Goal: Transaction & Acquisition: Purchase product/service

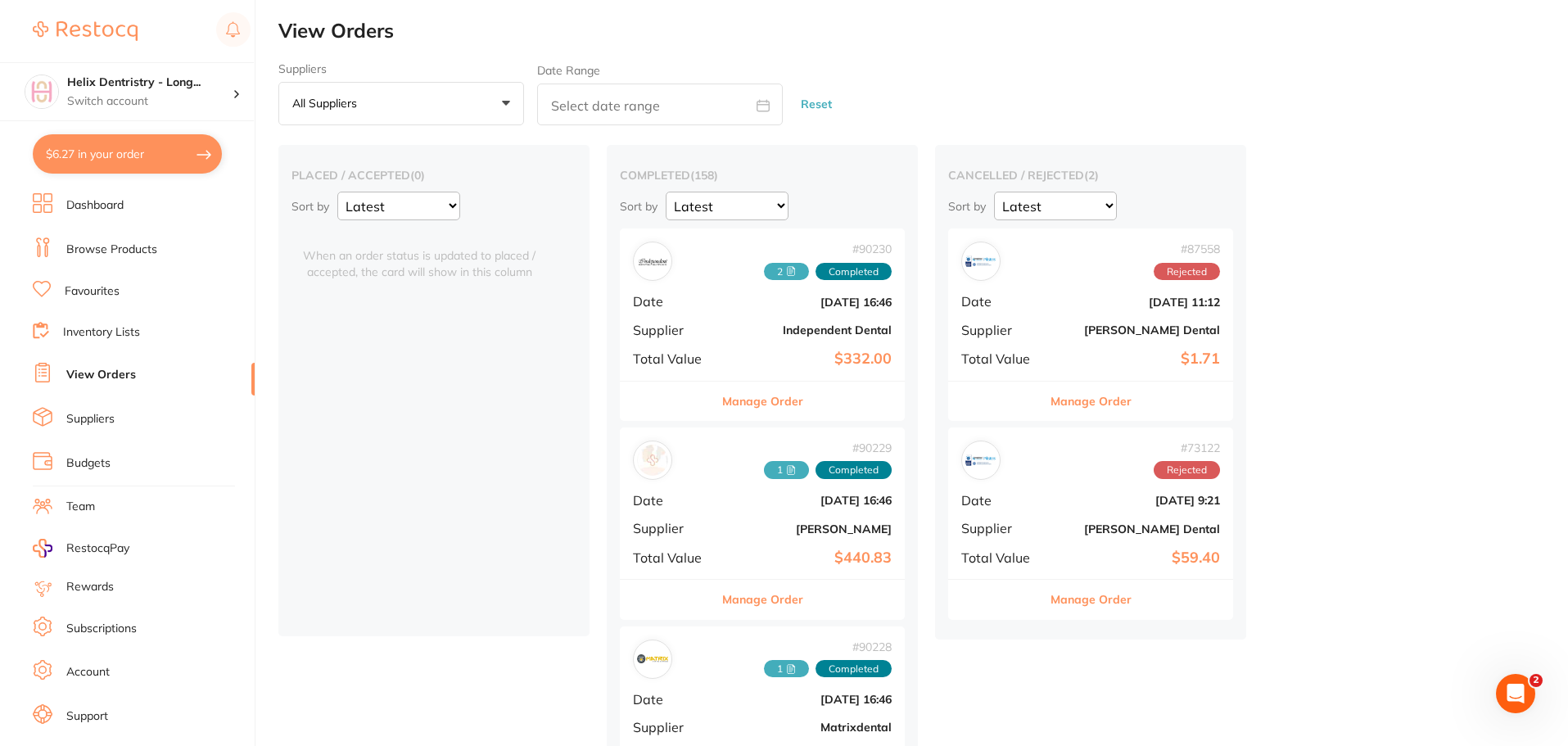
click at [108, 246] on link "Browse Products" at bounding box center [112, 249] width 91 height 16
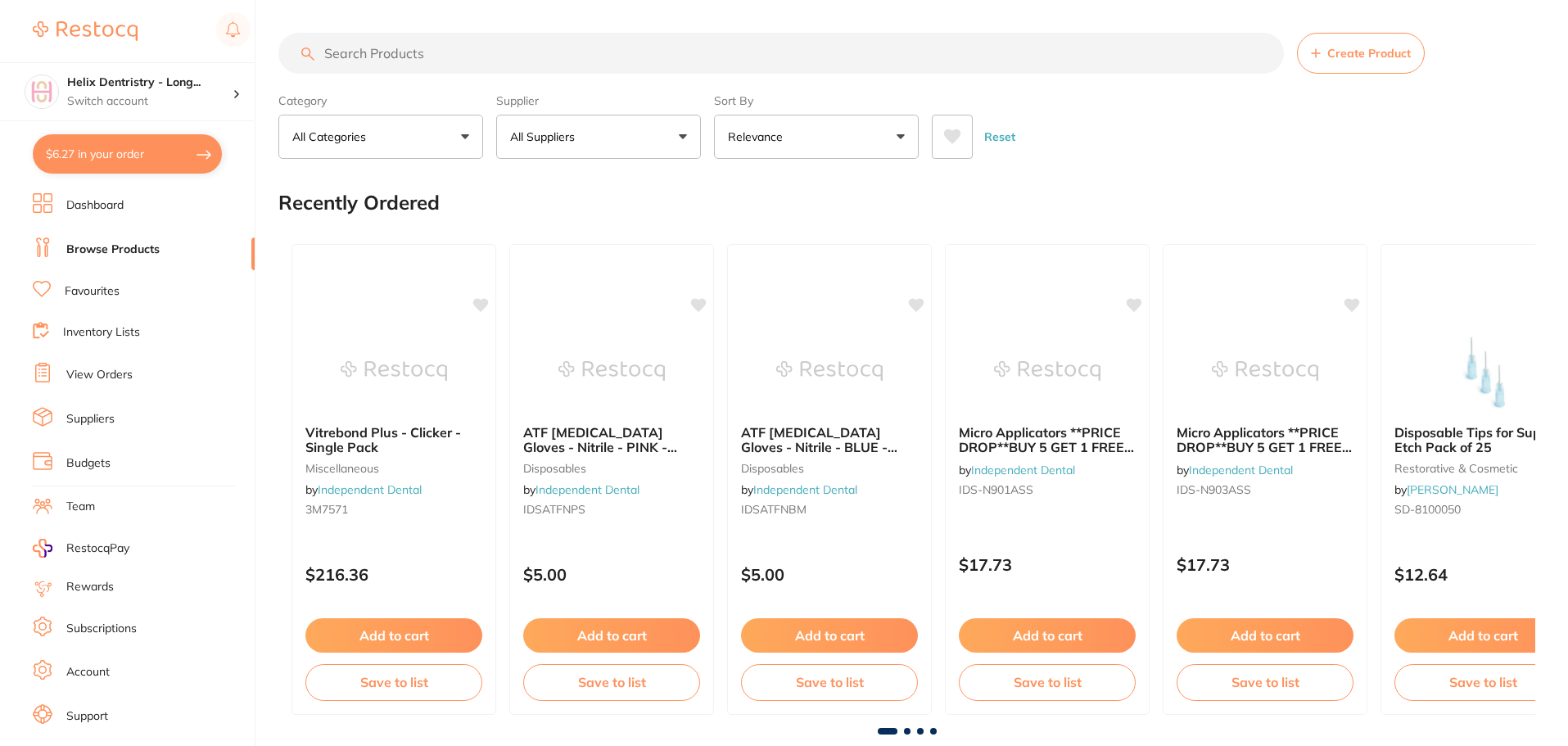
click at [461, 58] on input "search" at bounding box center [781, 53] width 1005 height 41
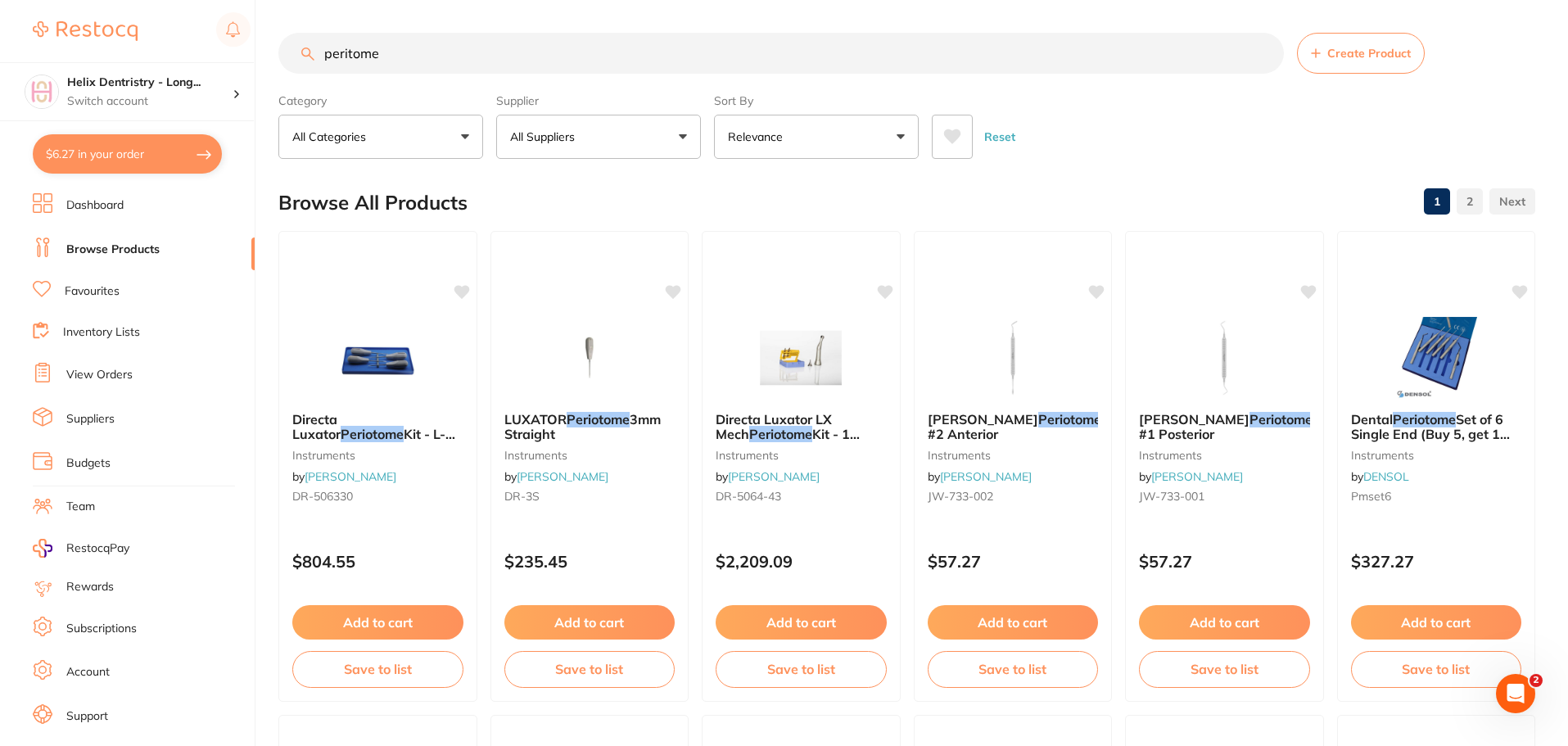
click at [347, 51] on input "peritome" at bounding box center [781, 53] width 1005 height 41
type input "periotome"
click at [1226, 466] on div "[PERSON_NAME] - #1 Posterior instruments by [PERSON_NAME] [PERSON_NAME]-733-001" at bounding box center [1224, 460] width 199 height 125
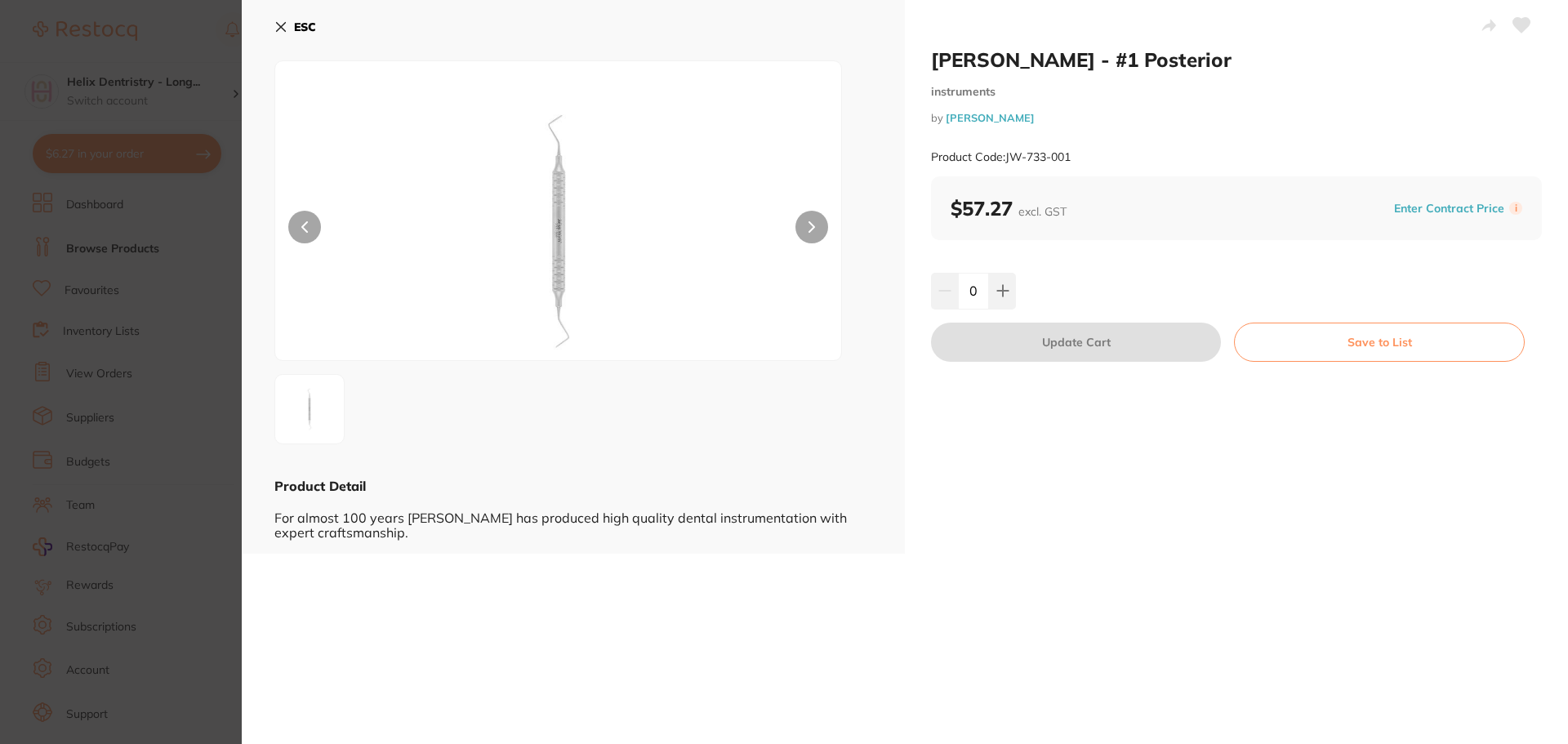
drag, startPoint x: 153, startPoint y: 347, endPoint x: 170, endPoint y: 344, distance: 17.3
click at [154, 347] on section "[PERSON_NAME] - #1 Posterior instruments by [PERSON_NAME] Product Code: JW-733-…" at bounding box center [784, 372] width 1568 height 744
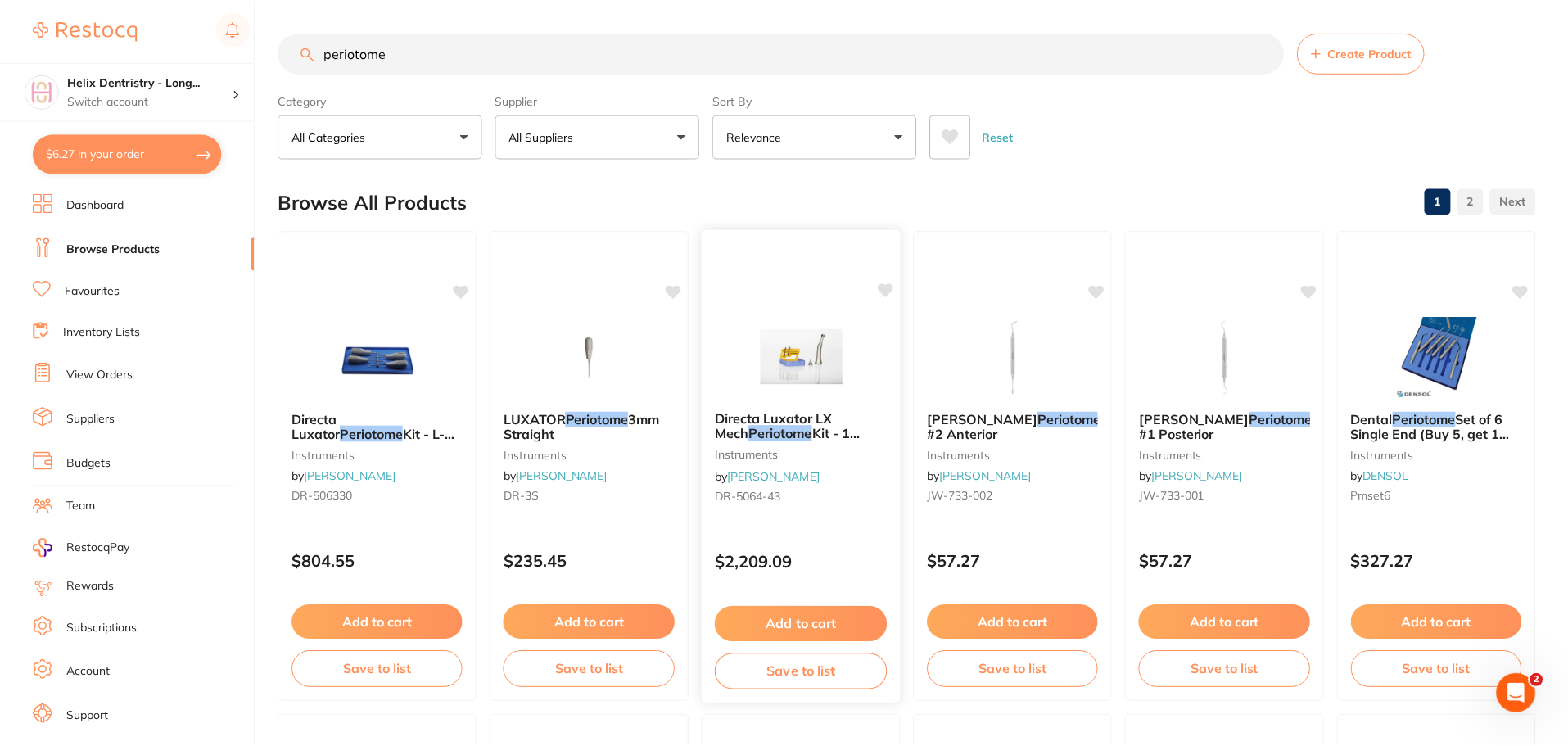
scroll to position [3, 0]
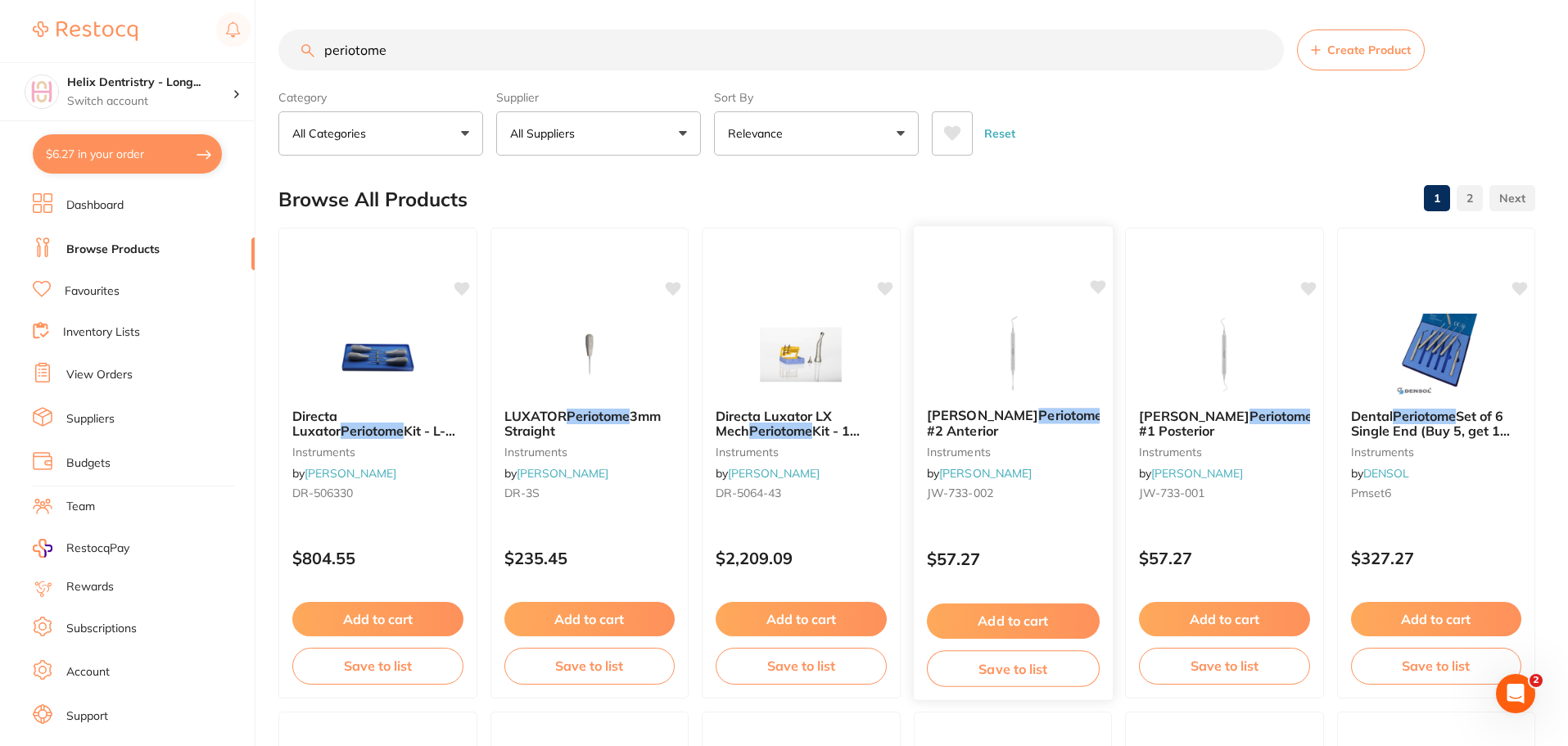
click at [1044, 357] on img at bounding box center [1011, 353] width 107 height 83
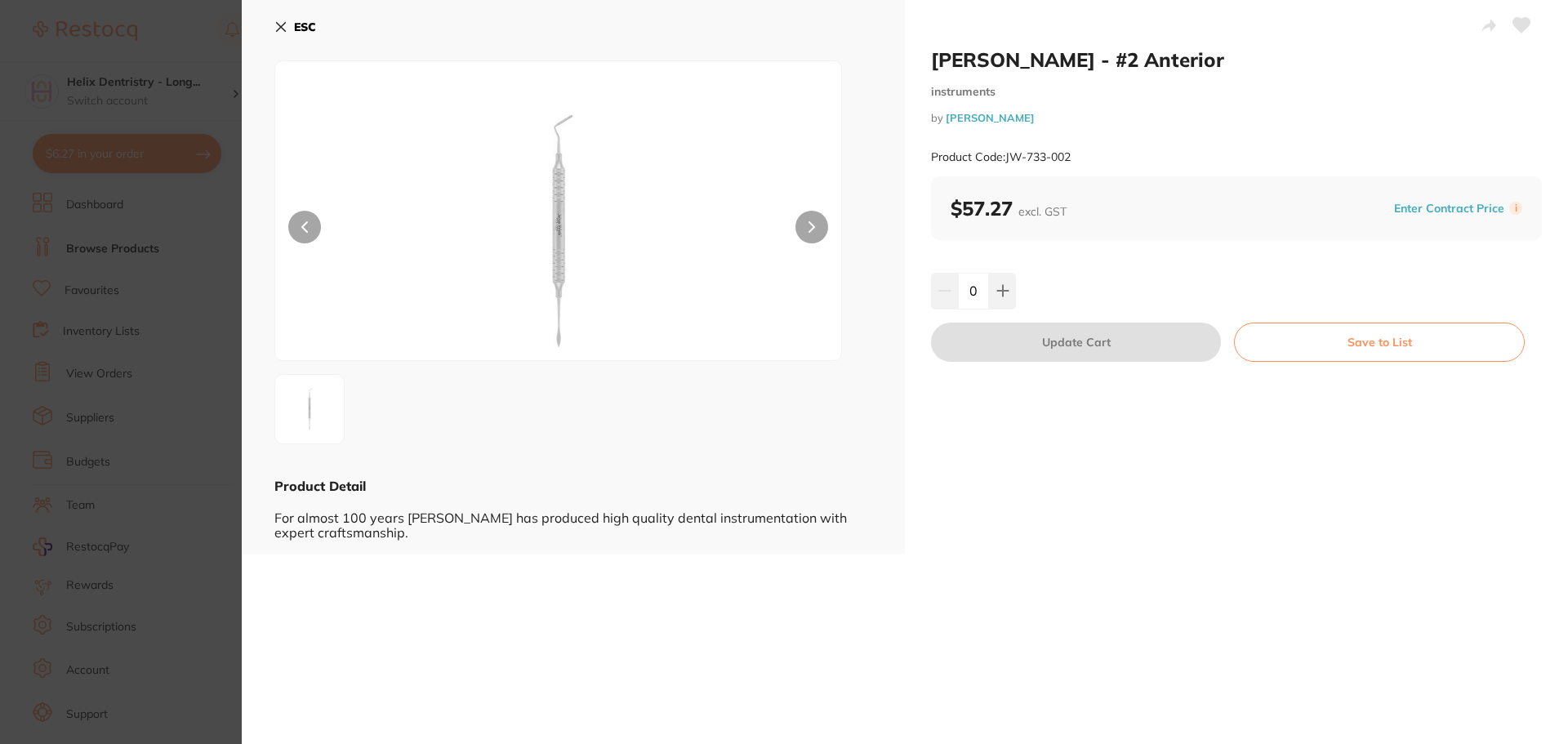
click at [601, 231] on img at bounding box center [559, 231] width 340 height 259
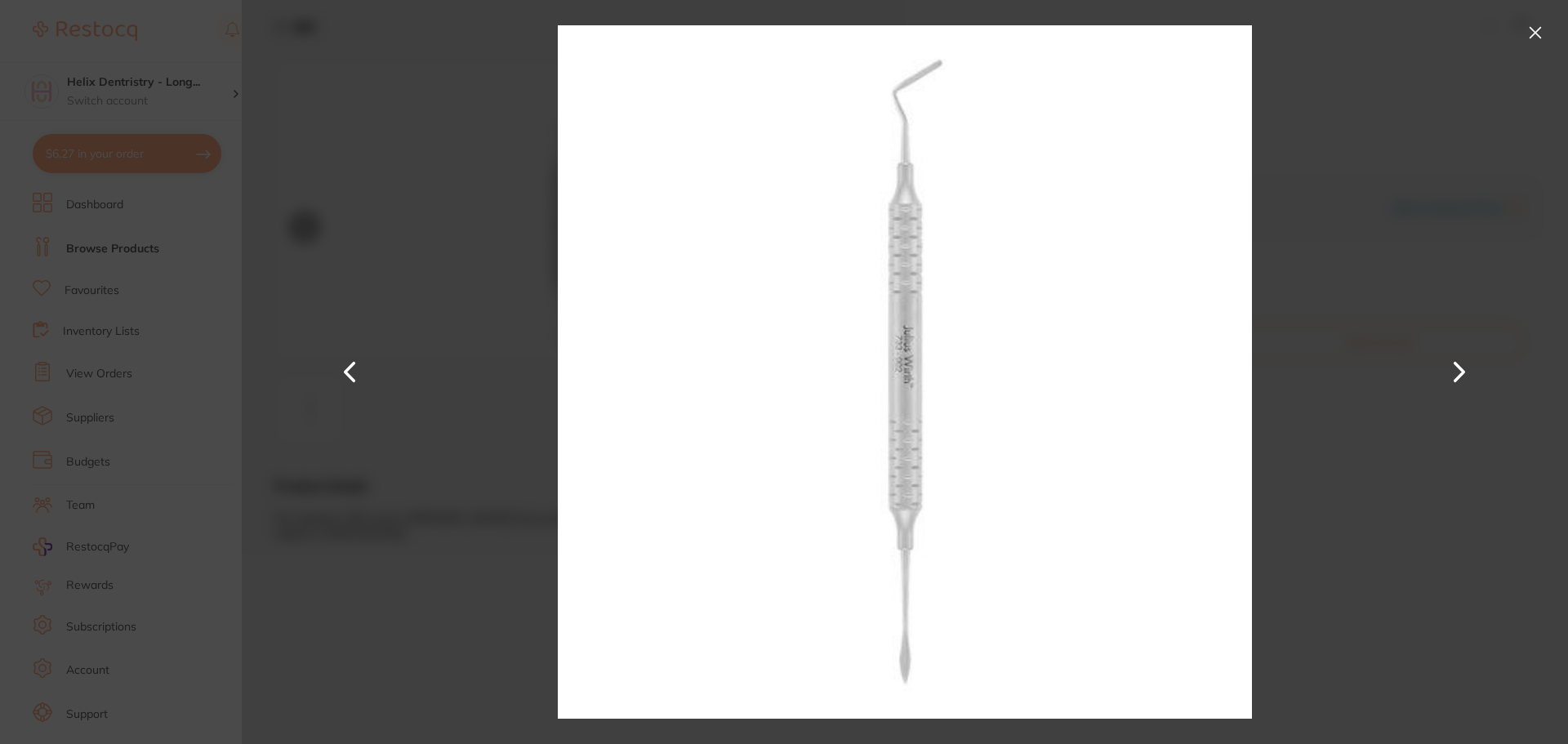
click at [1538, 31] on button at bounding box center [1536, 32] width 26 height 26
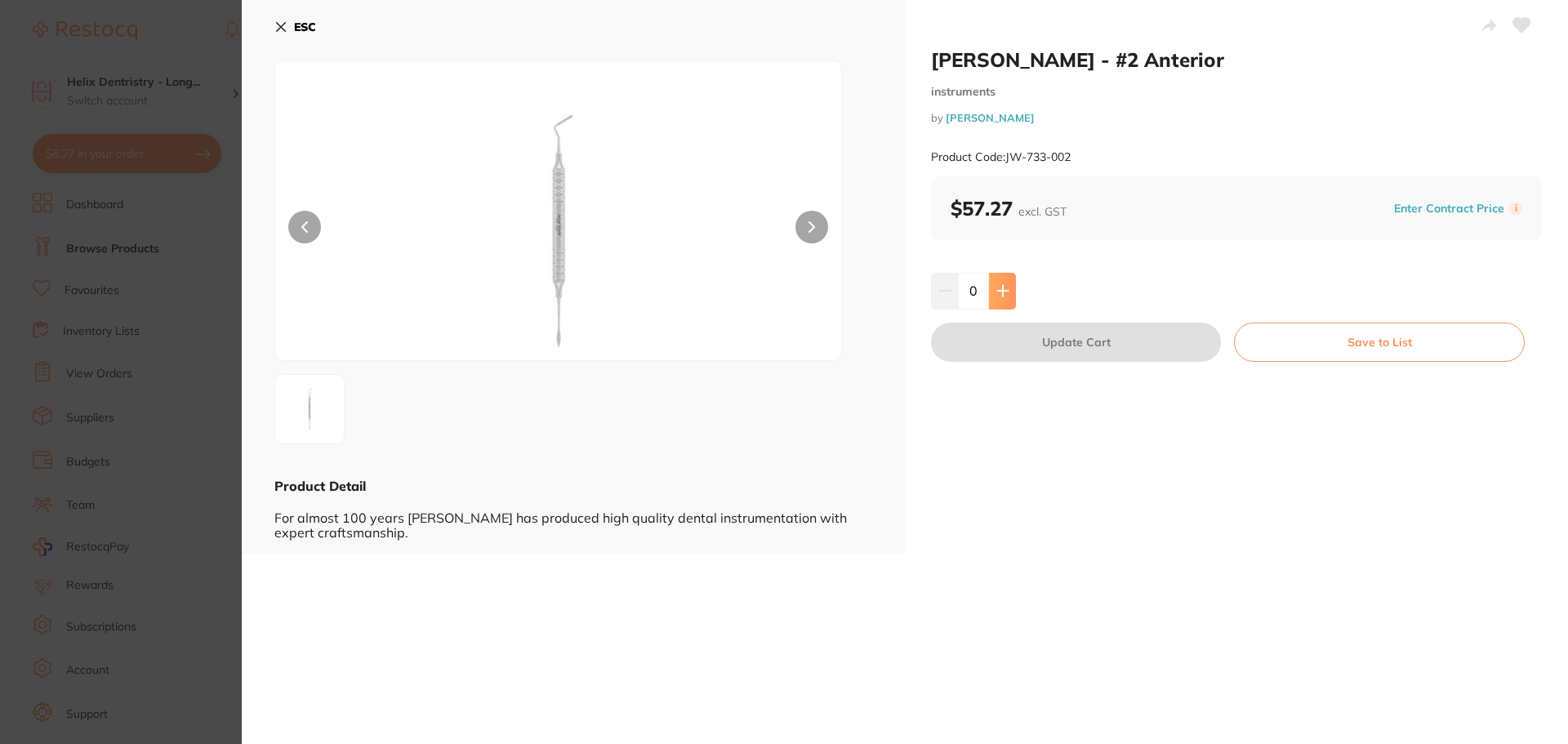
click at [999, 294] on icon at bounding box center [1002, 290] width 13 height 13
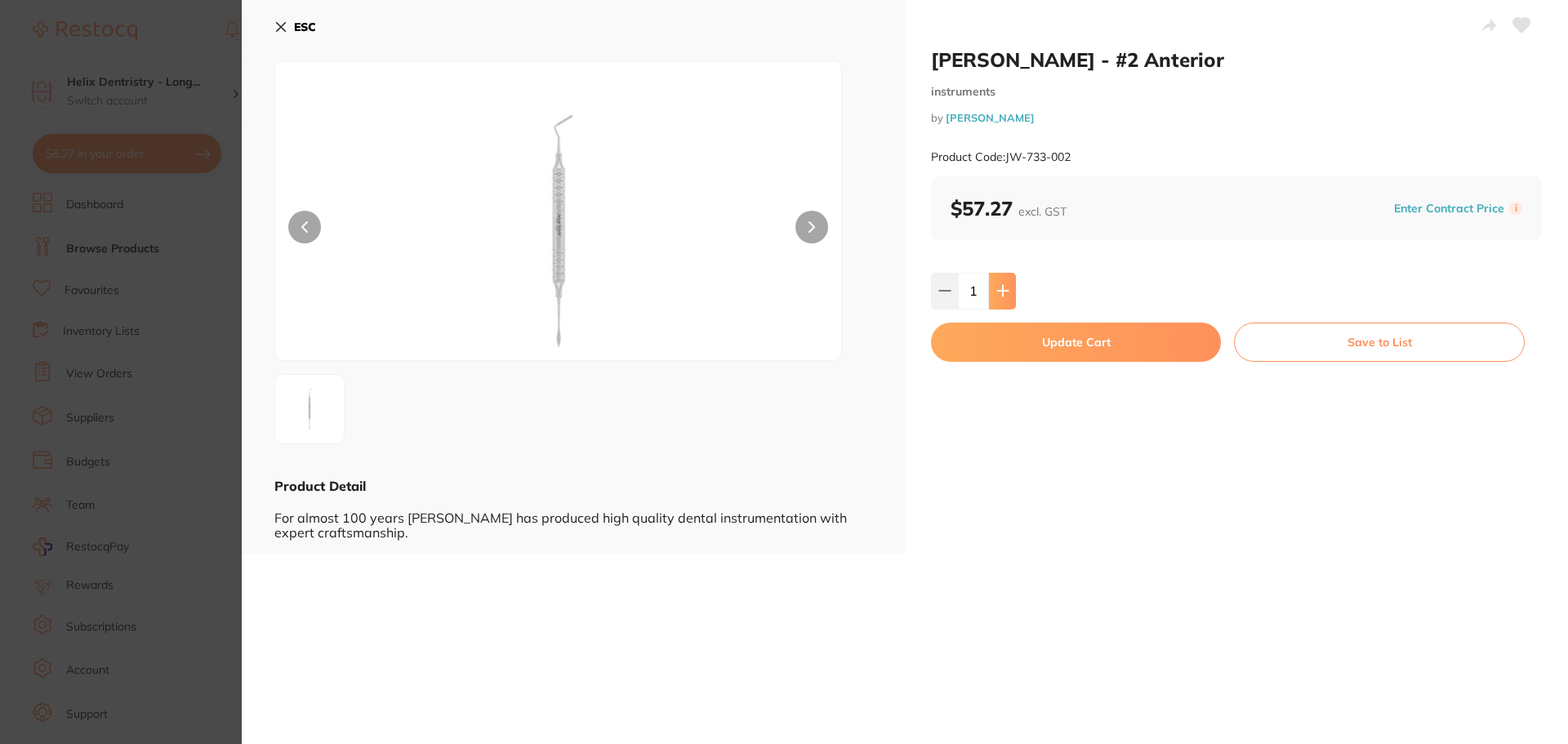
type input "1"
click at [1018, 346] on button "Update Cart" at bounding box center [1076, 342] width 290 height 39
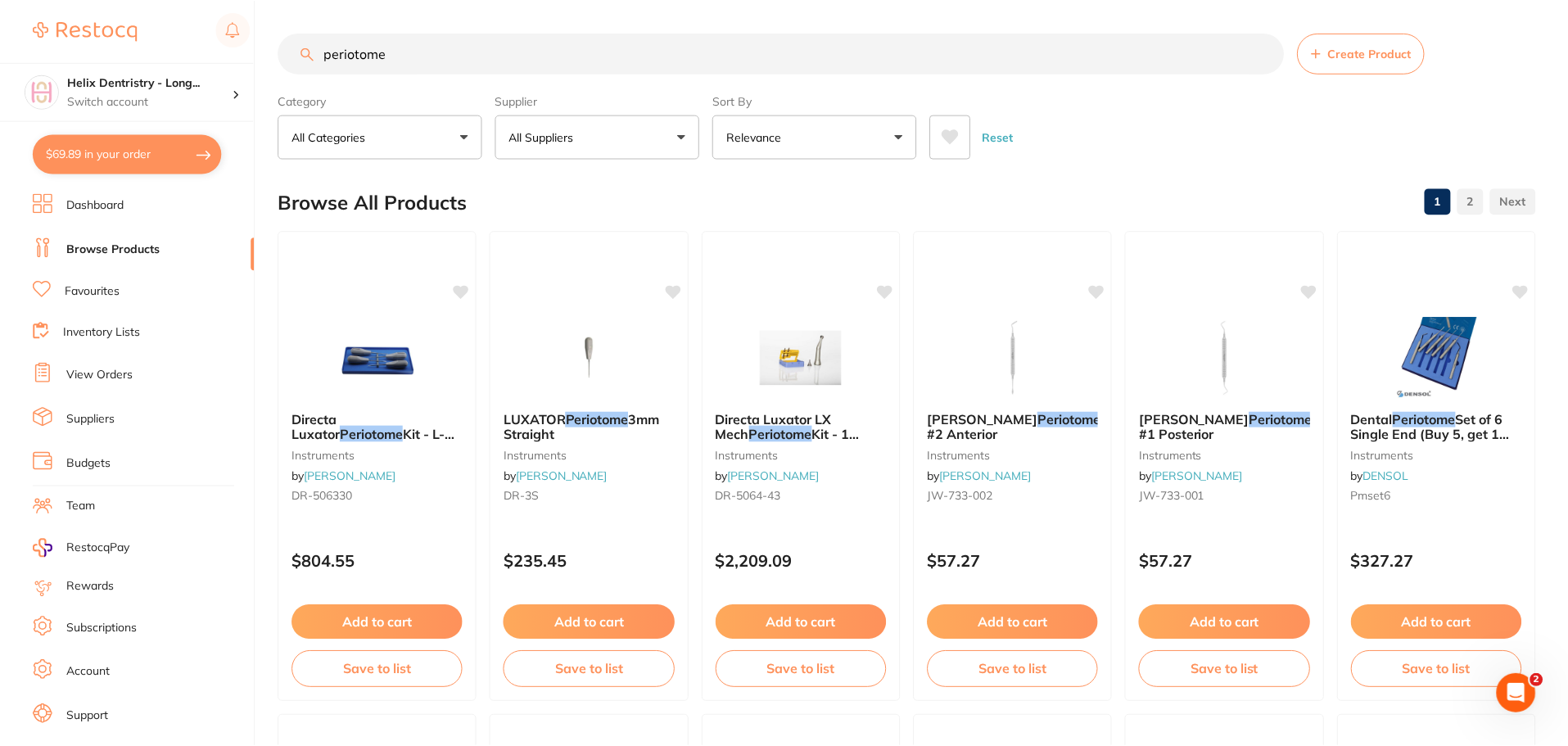
scroll to position [3, 0]
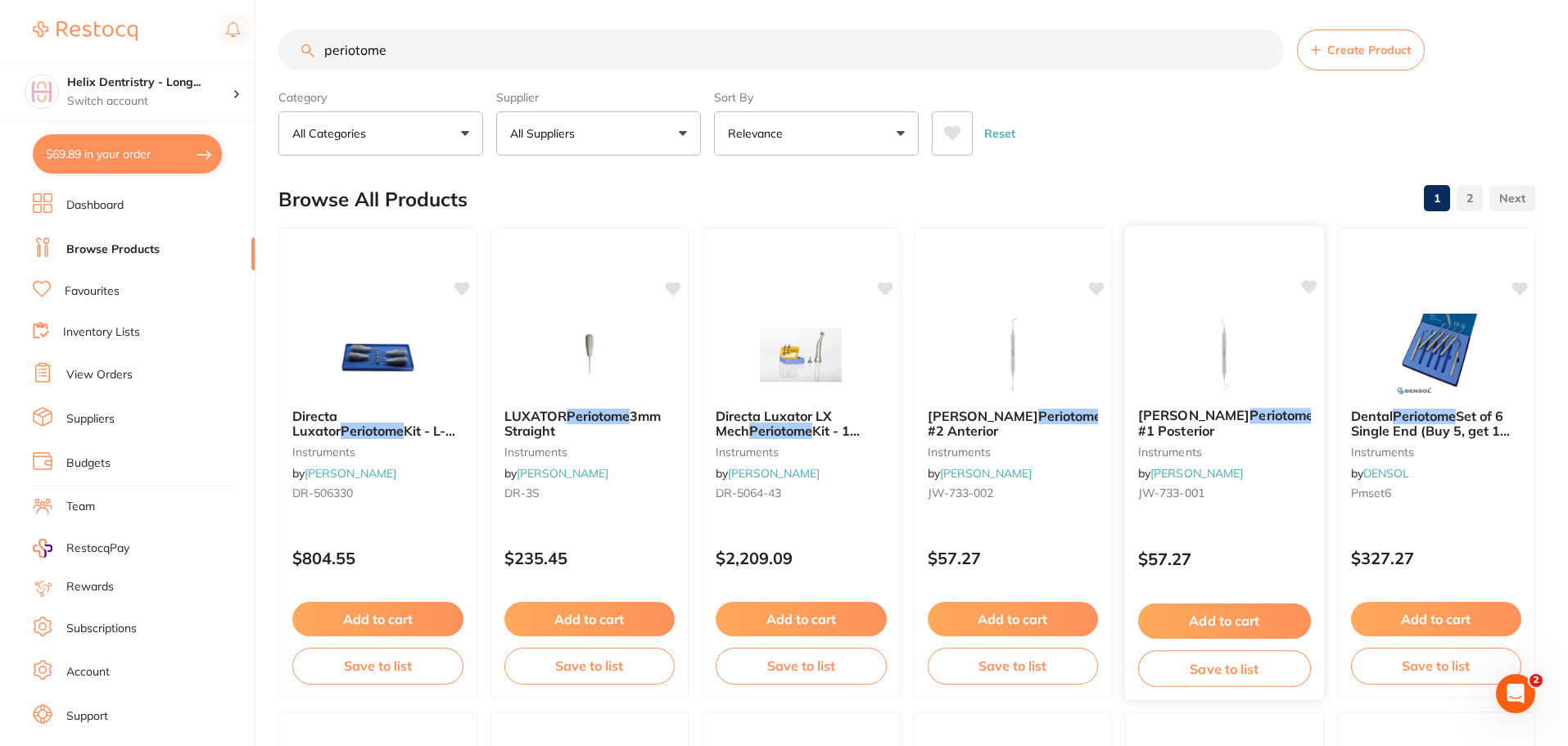
click at [1224, 365] on img at bounding box center [1223, 353] width 107 height 83
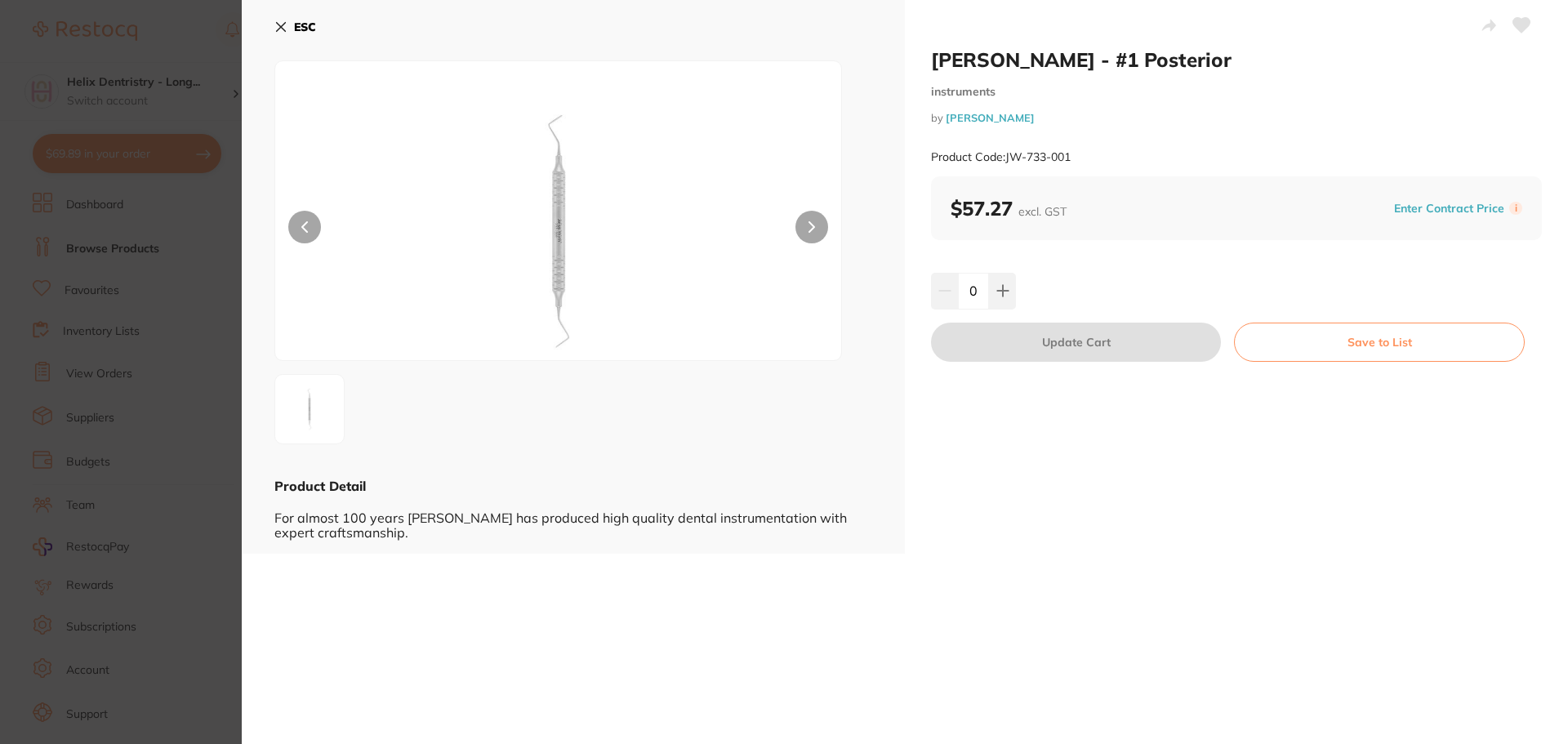
click at [67, 364] on section "[PERSON_NAME] - #1 Posterior instruments by [PERSON_NAME] Product Code: JW-733-…" at bounding box center [784, 372] width 1568 height 744
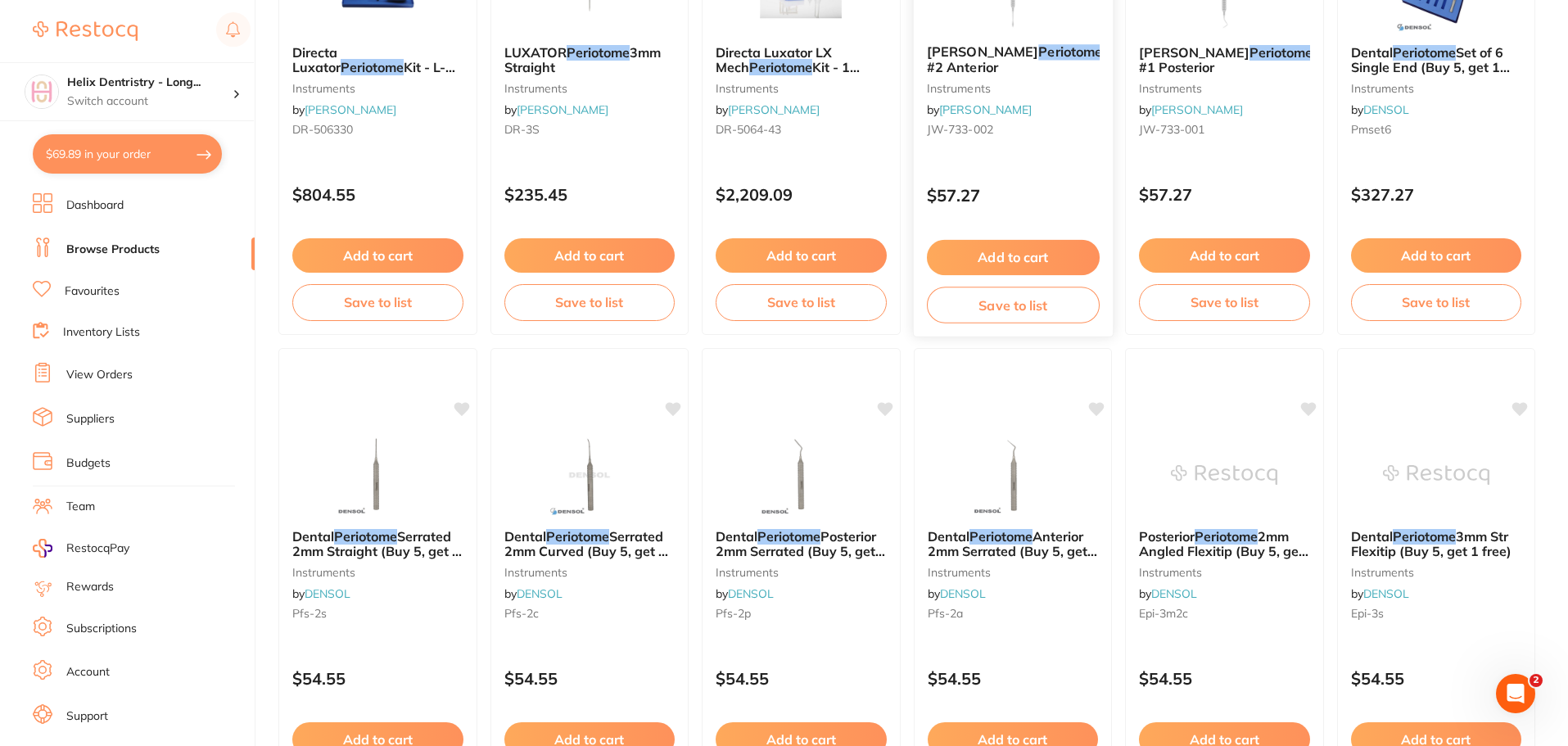
scroll to position [413, 0]
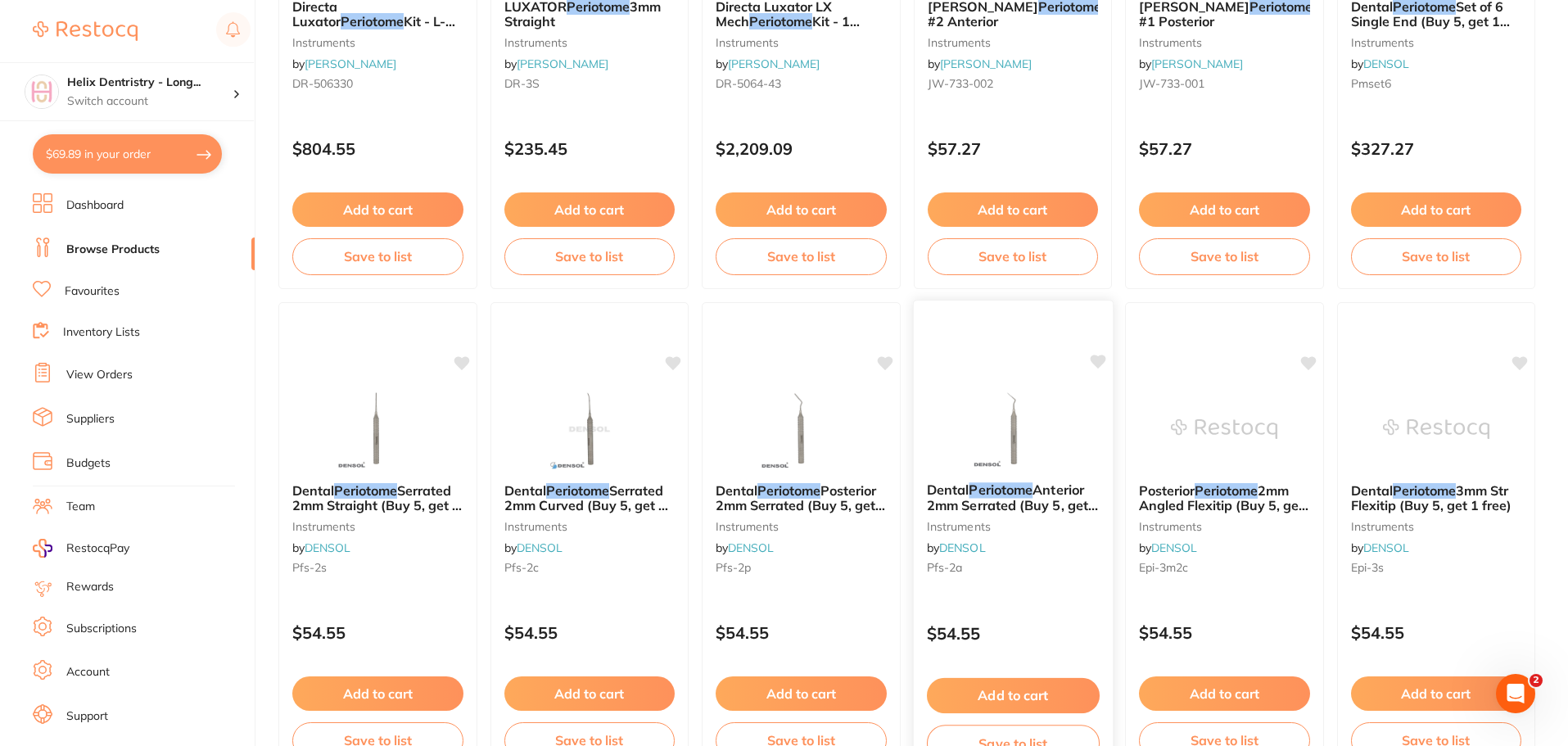
click at [1010, 423] on img at bounding box center [1011, 428] width 107 height 83
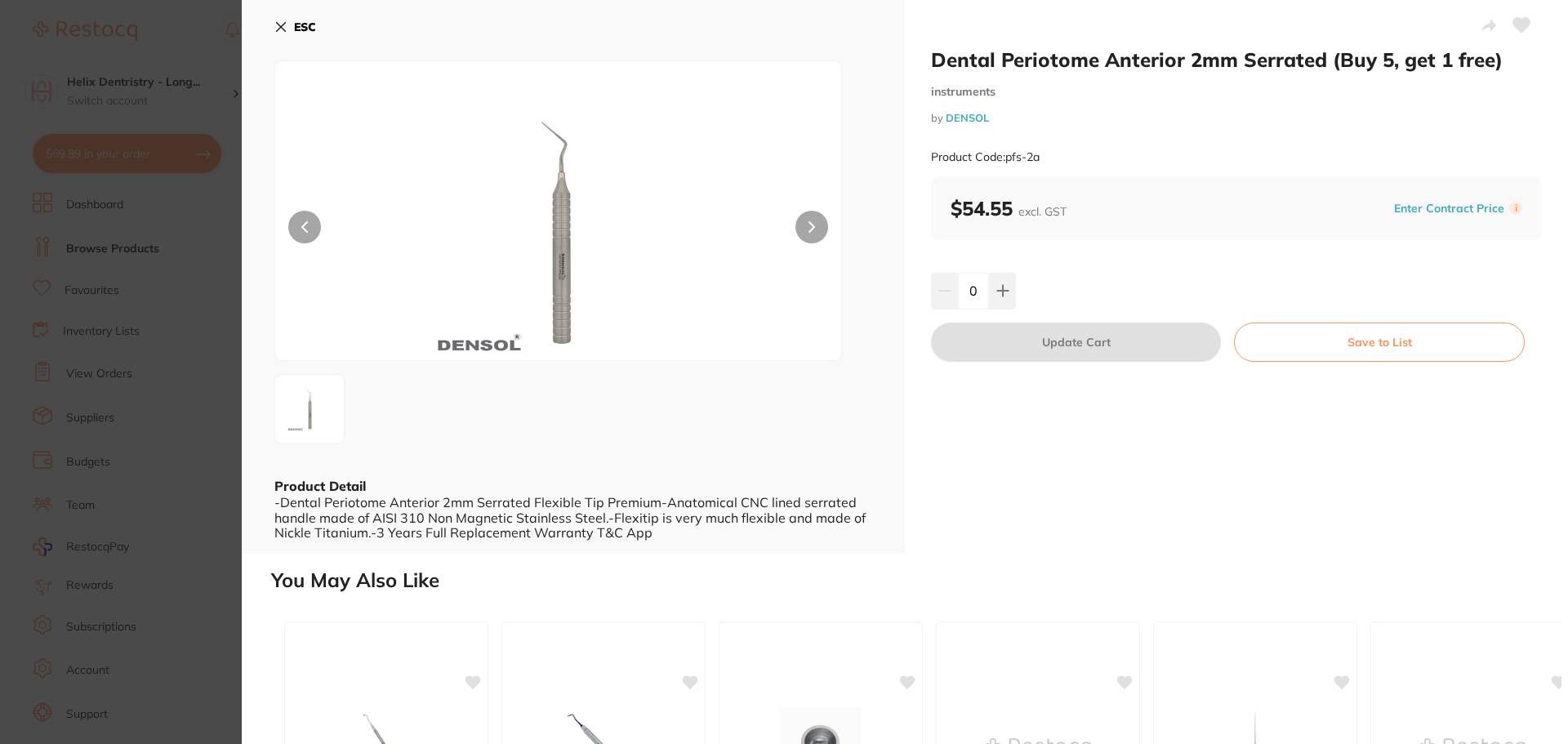
click at [119, 381] on section "Dental Periotome Anterior 2mm Serrated (Buy 5, get 1 free) instruments by DENSO…" at bounding box center [784, 372] width 1568 height 744
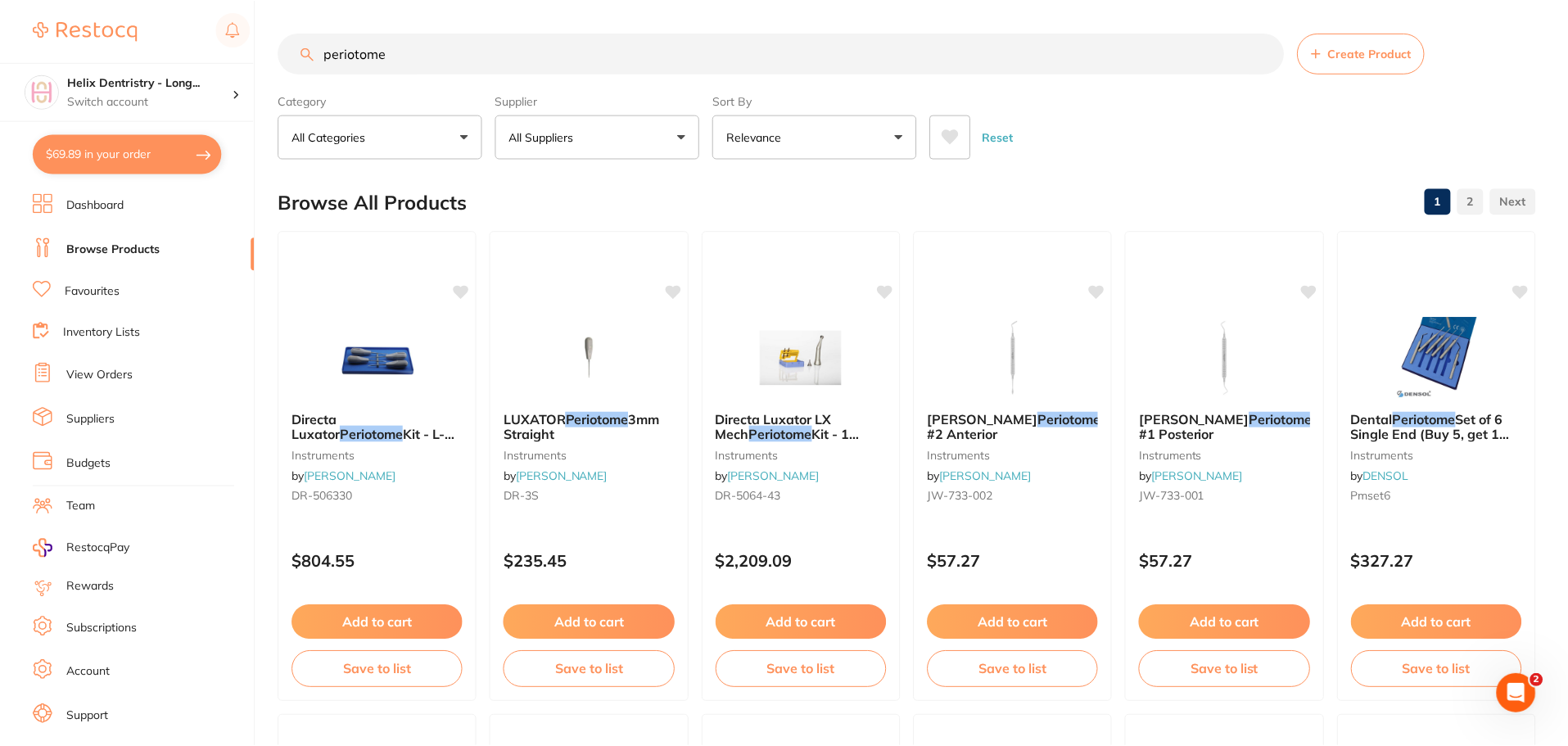
scroll to position [413, 0]
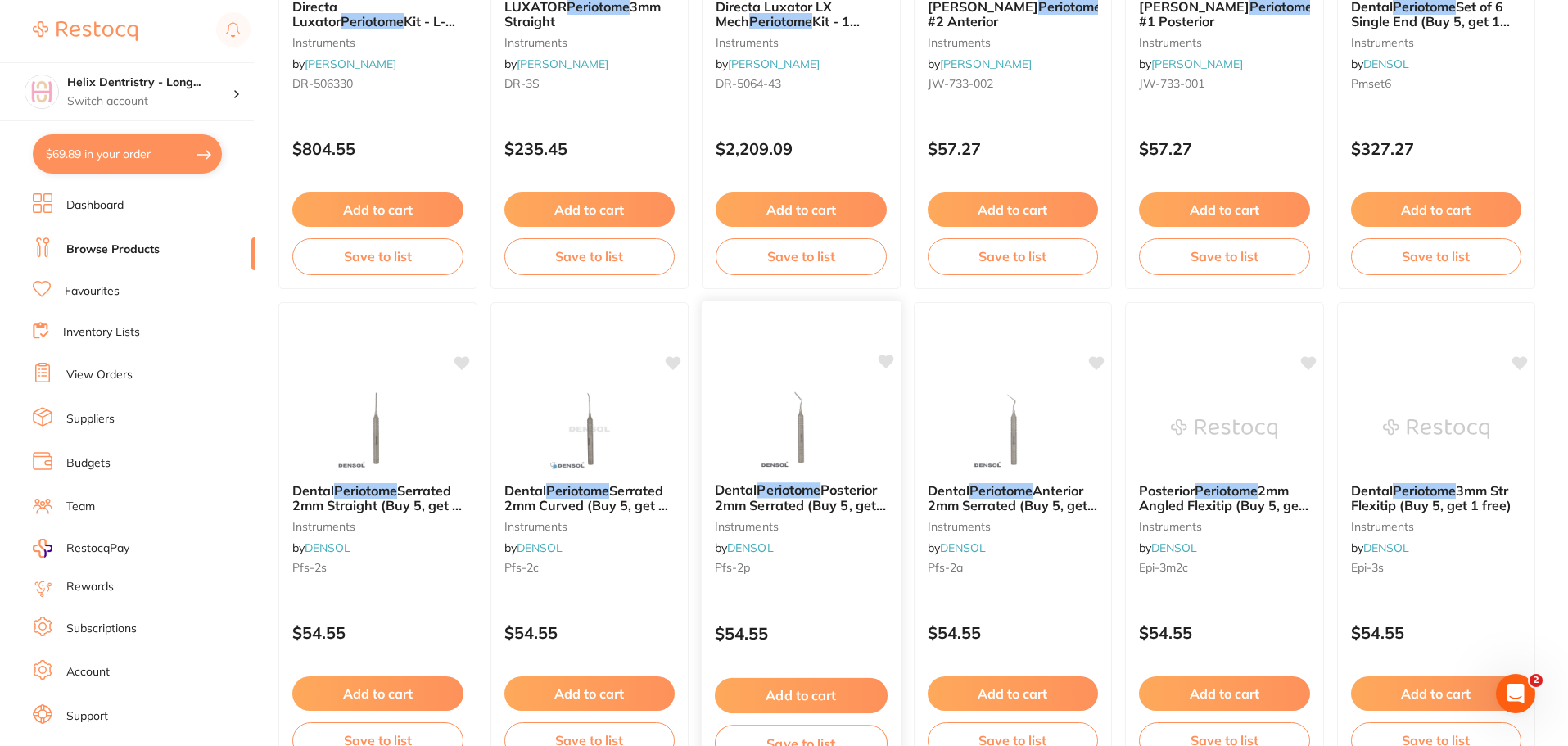
click at [803, 438] on img at bounding box center [800, 428] width 107 height 83
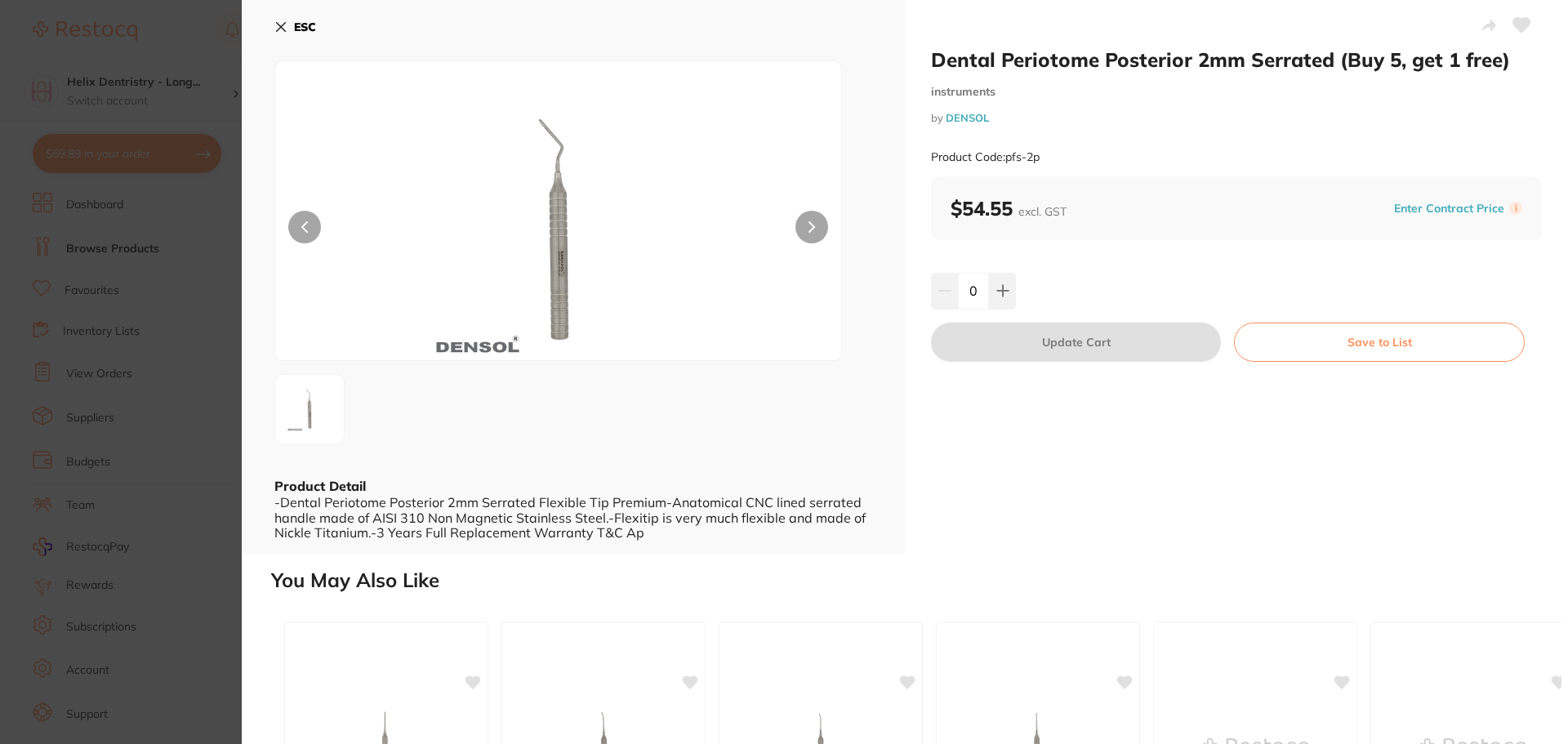
click at [556, 244] on img at bounding box center [559, 231] width 340 height 259
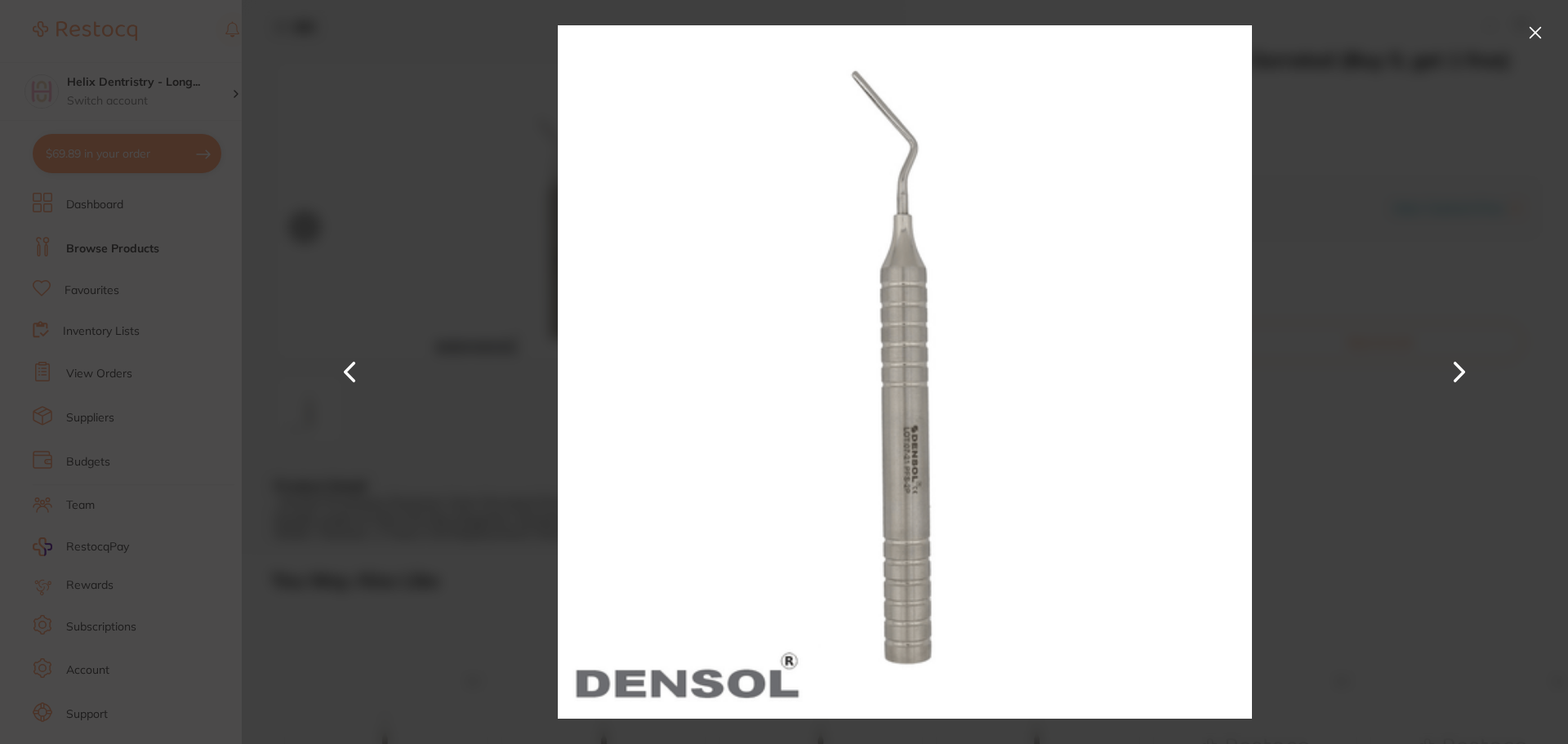
click at [1528, 29] on button at bounding box center [1536, 32] width 26 height 26
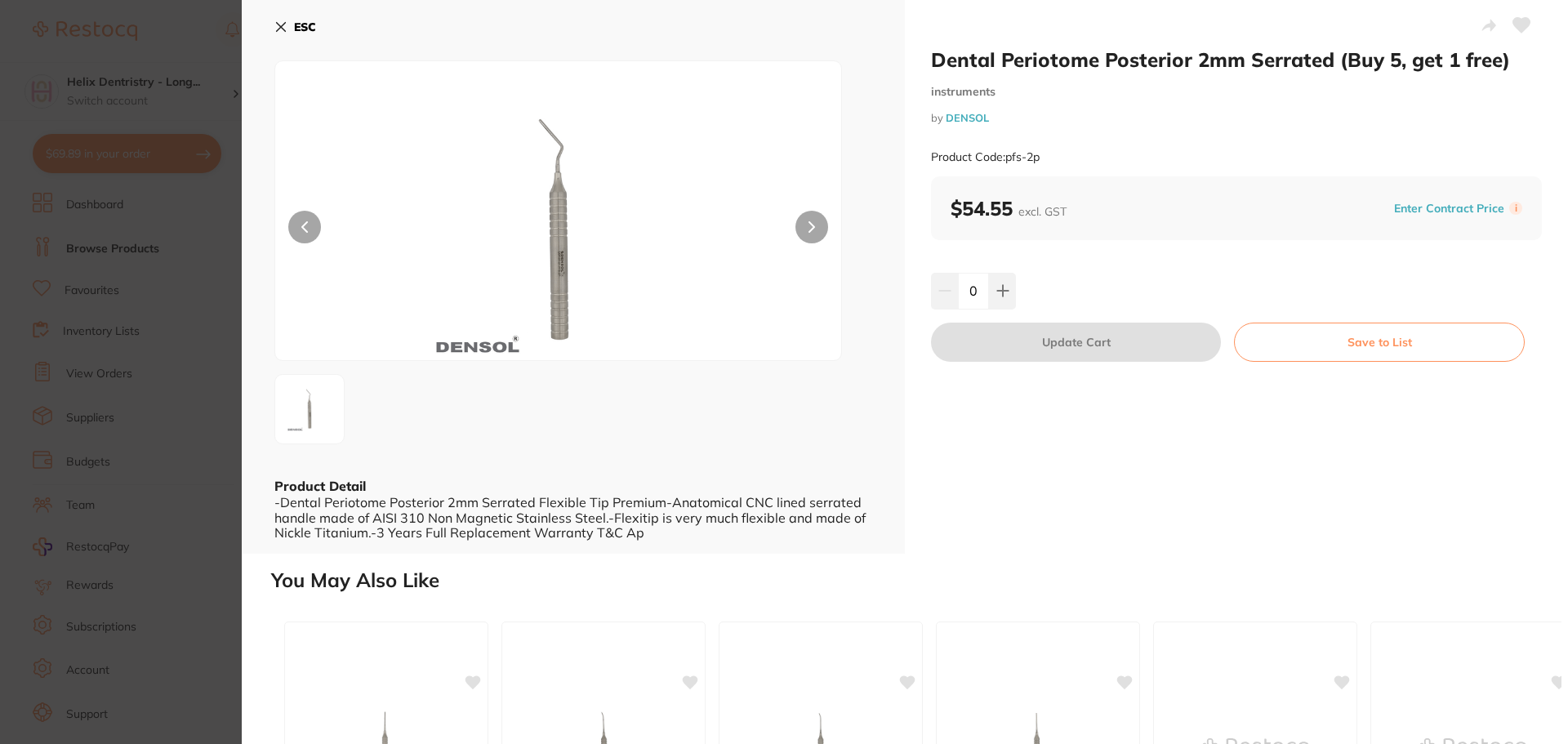
click at [549, 151] on img at bounding box center [559, 231] width 340 height 259
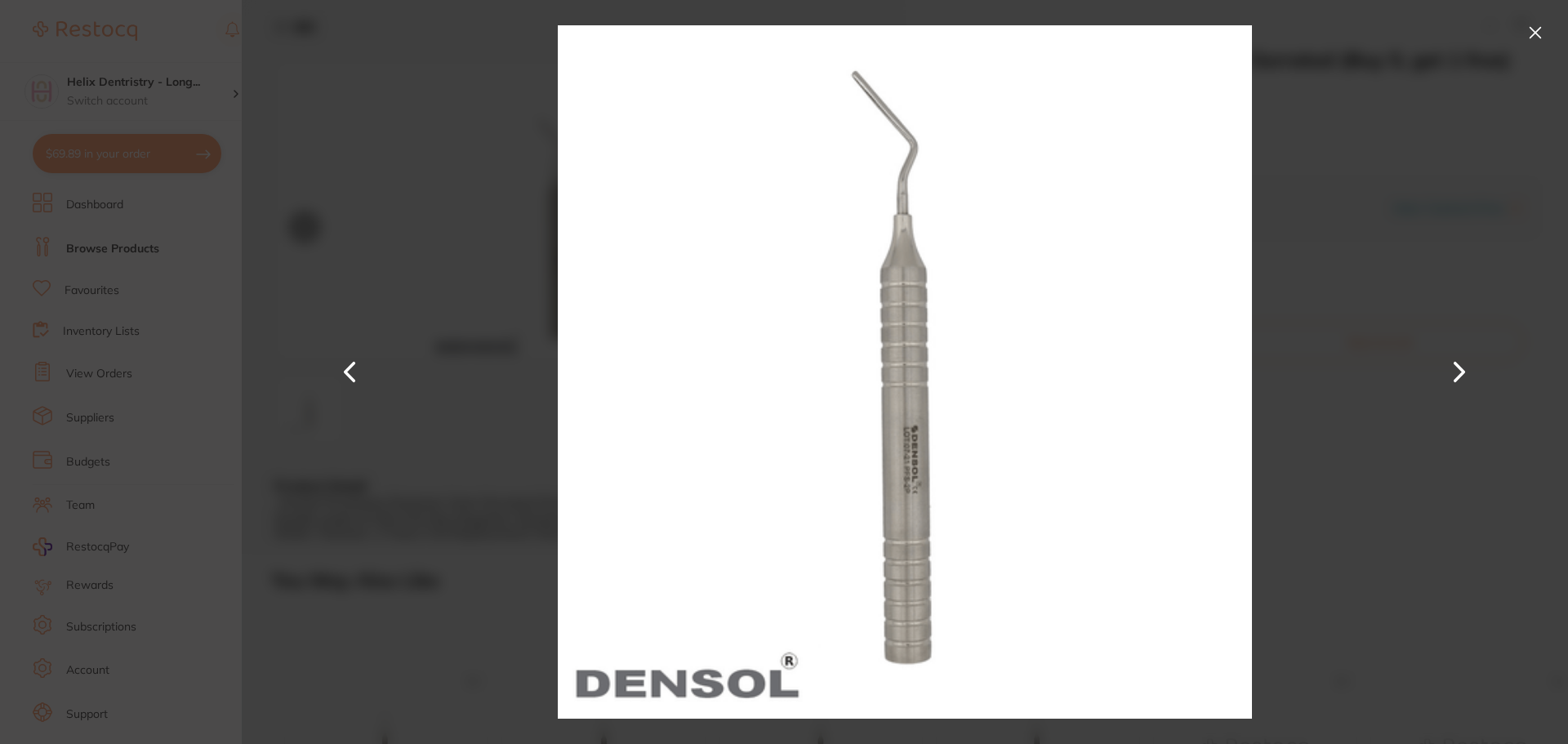
click at [151, 221] on section "Dental Periotome Posterior 2mm Serrated (Buy 5, get 1 free) instruments by DENS…" at bounding box center [784, 372] width 1568 height 744
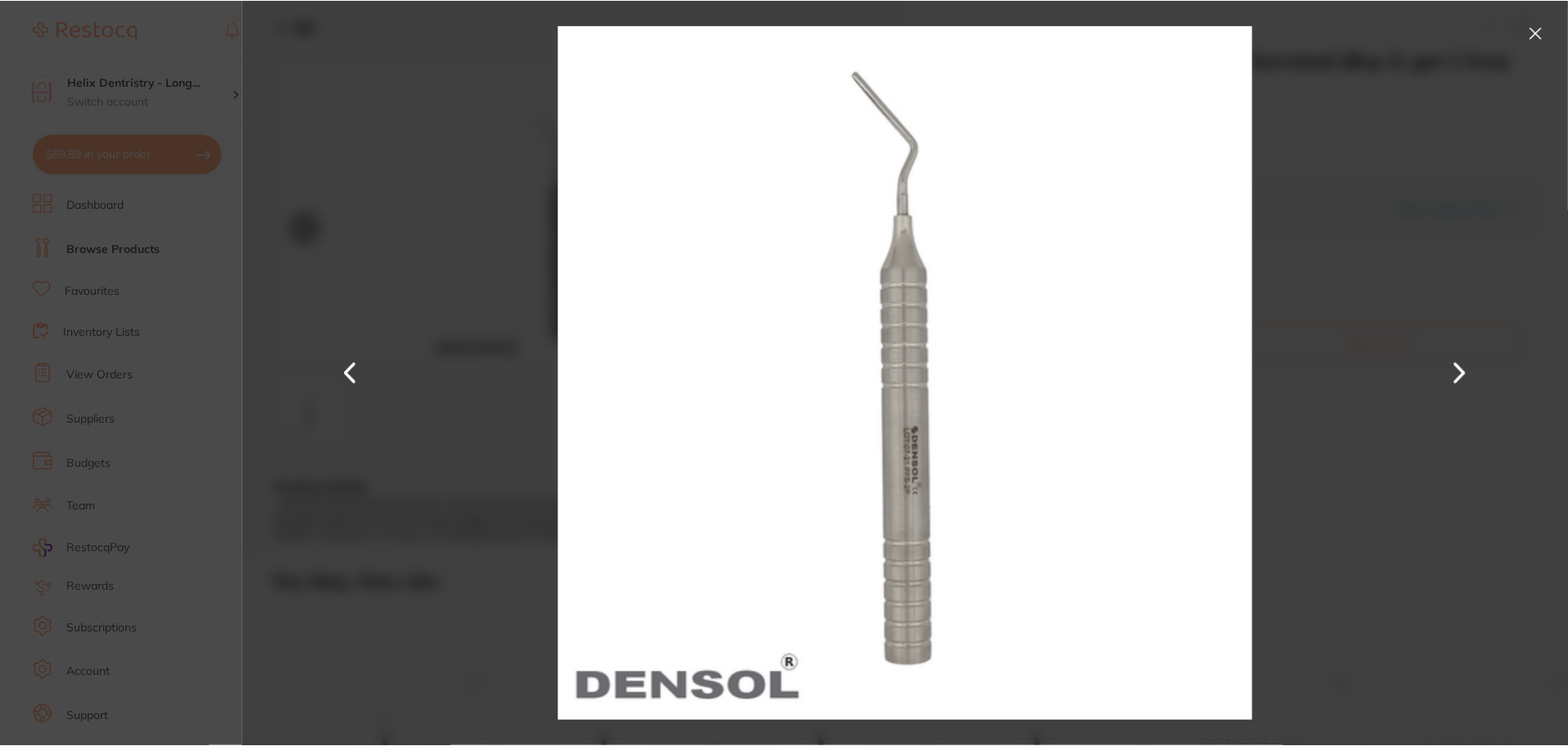
scroll to position [413, 0]
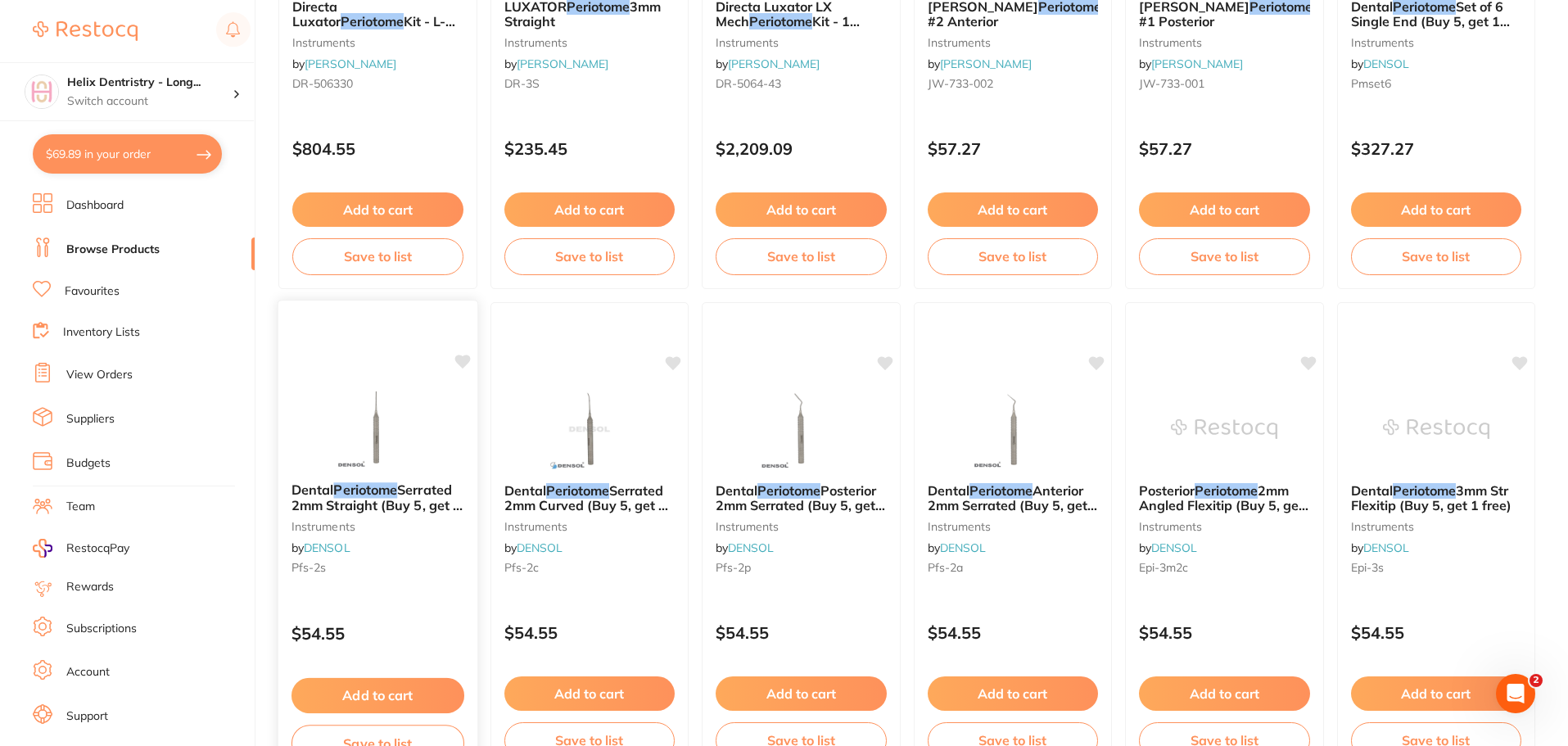
click at [368, 411] on img at bounding box center [377, 428] width 107 height 83
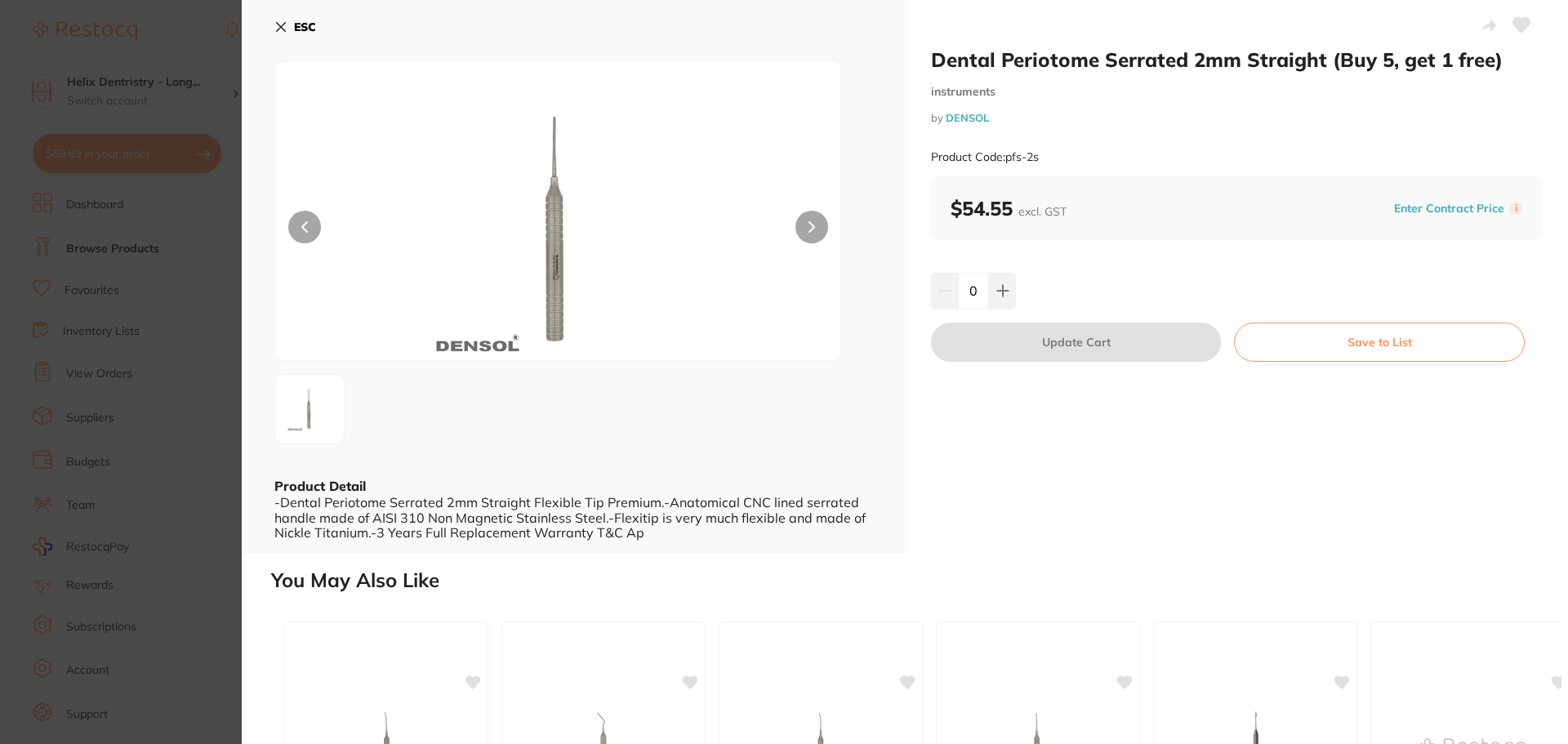
click at [148, 234] on section "Dental Periotome Serrated 2mm Straight (Buy 5, get 1 free) instruments by DENSO…" at bounding box center [784, 372] width 1568 height 744
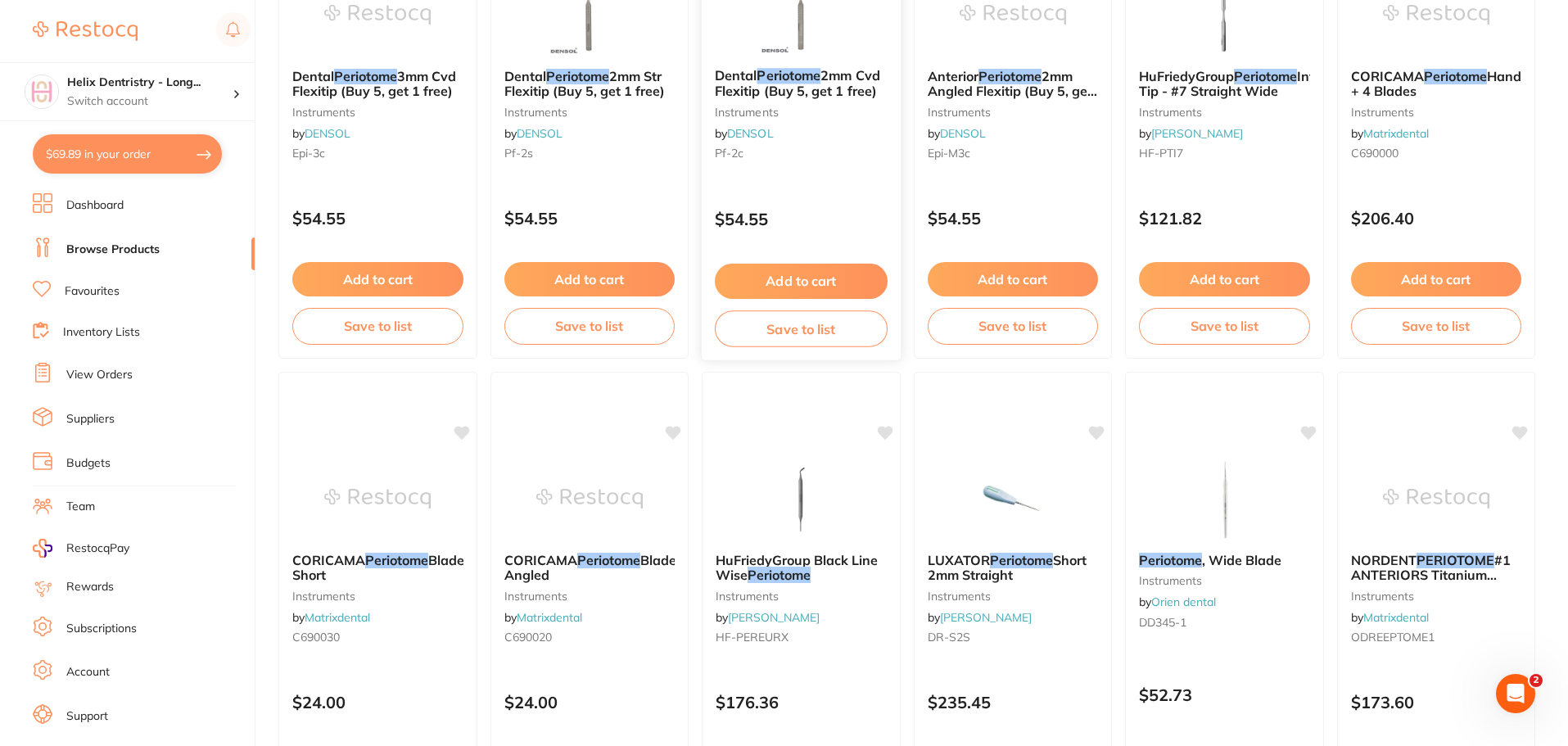
scroll to position [1314, 0]
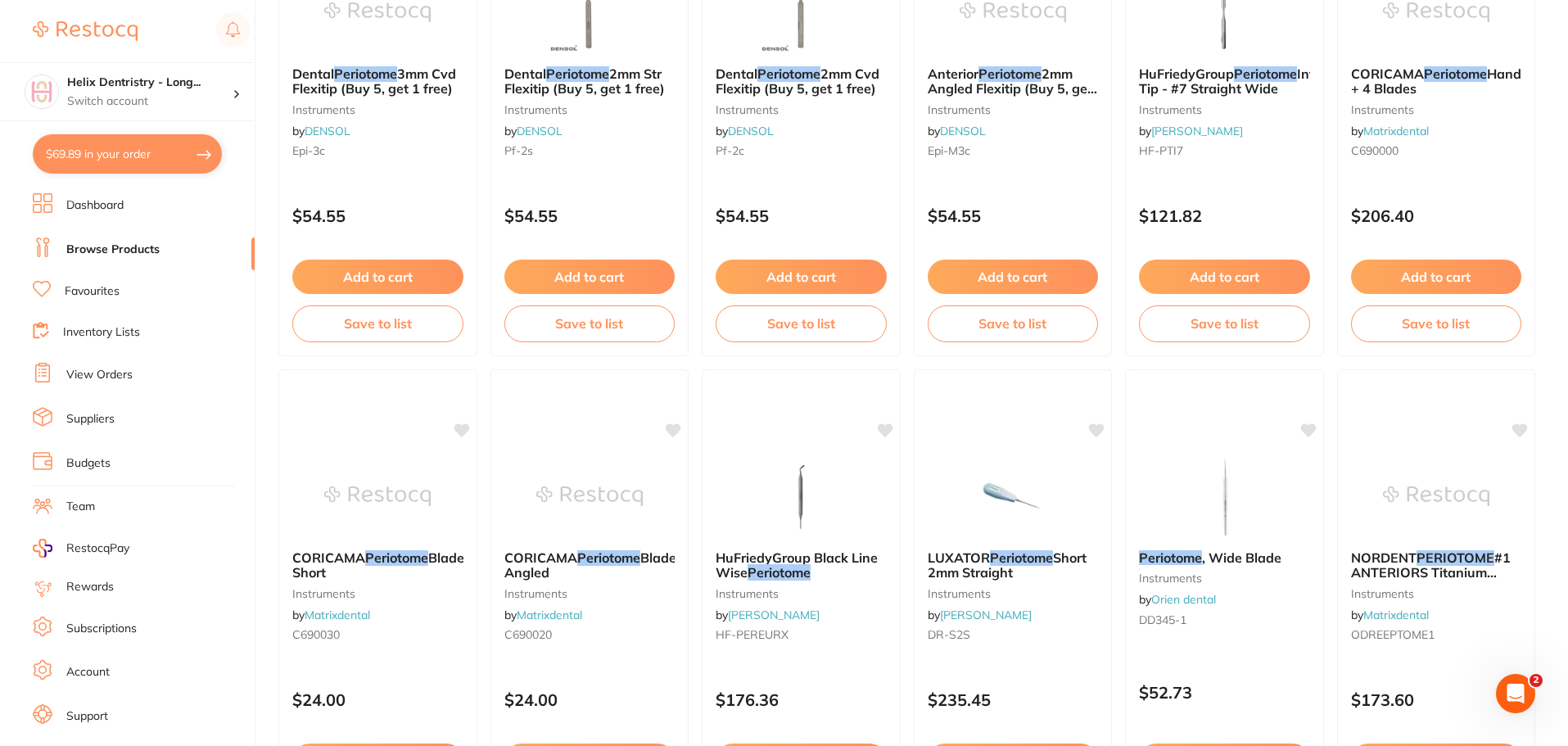
click at [820, 493] on img at bounding box center [800, 496] width 106 height 82
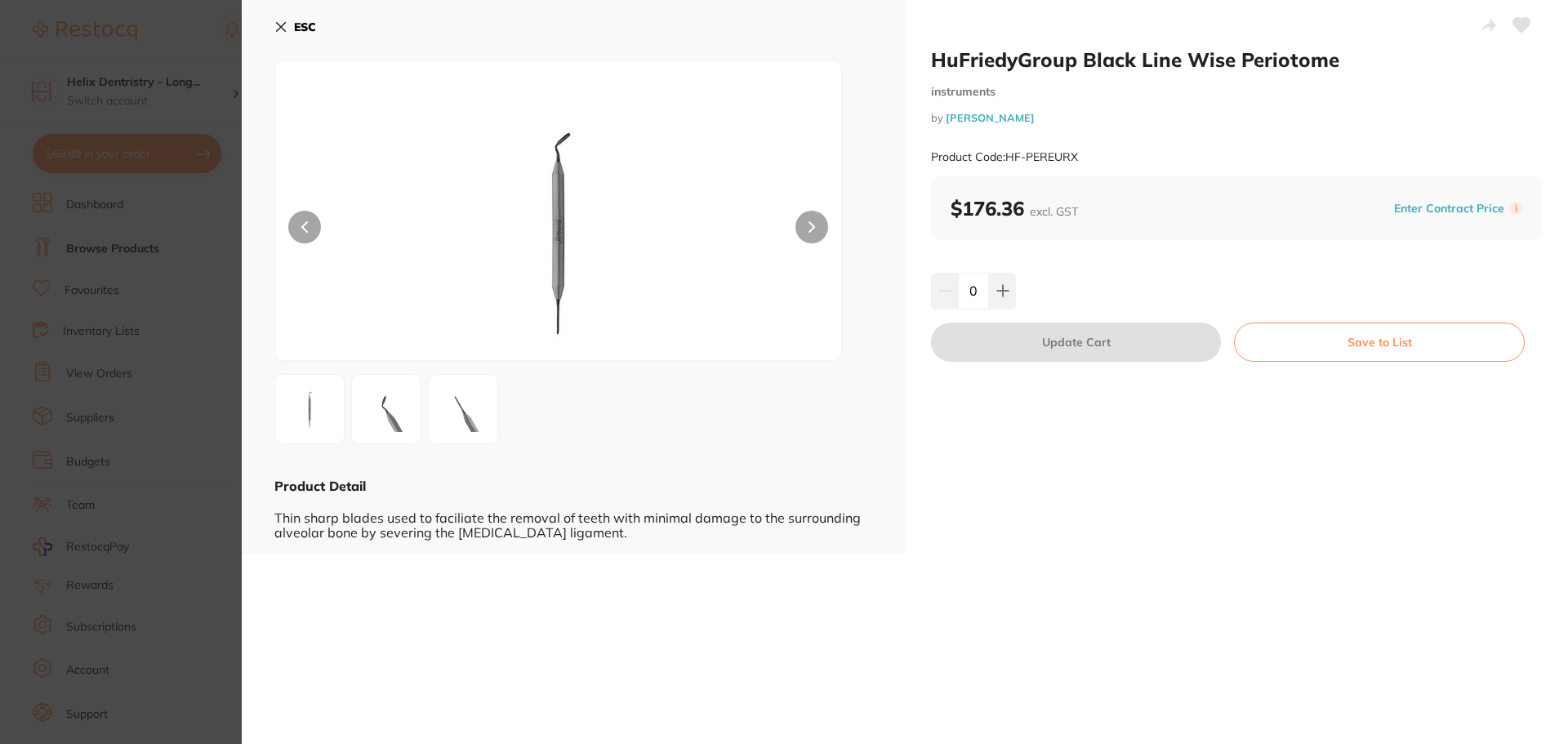
click at [393, 410] on img at bounding box center [386, 409] width 59 height 59
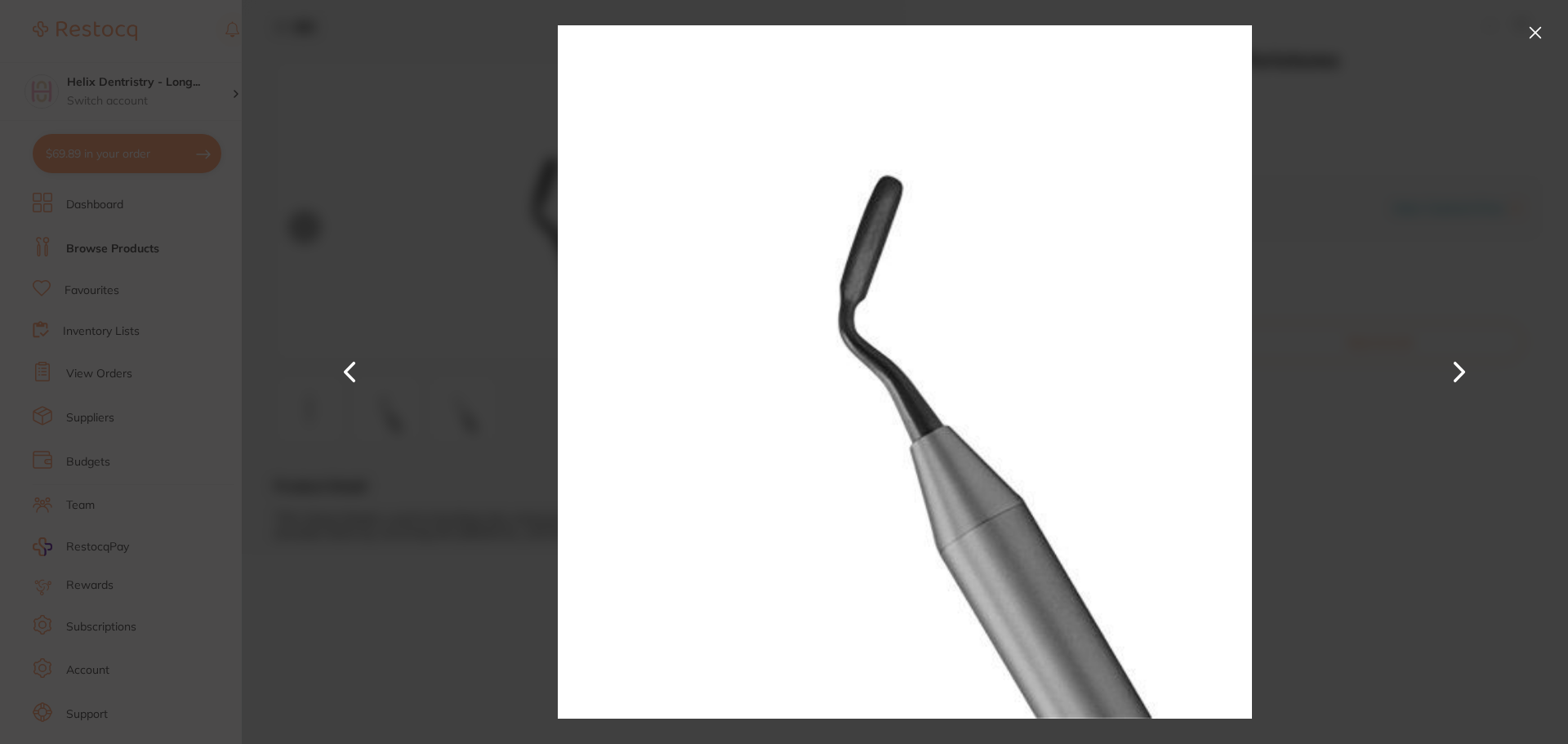
click at [1532, 24] on button at bounding box center [1536, 32] width 26 height 26
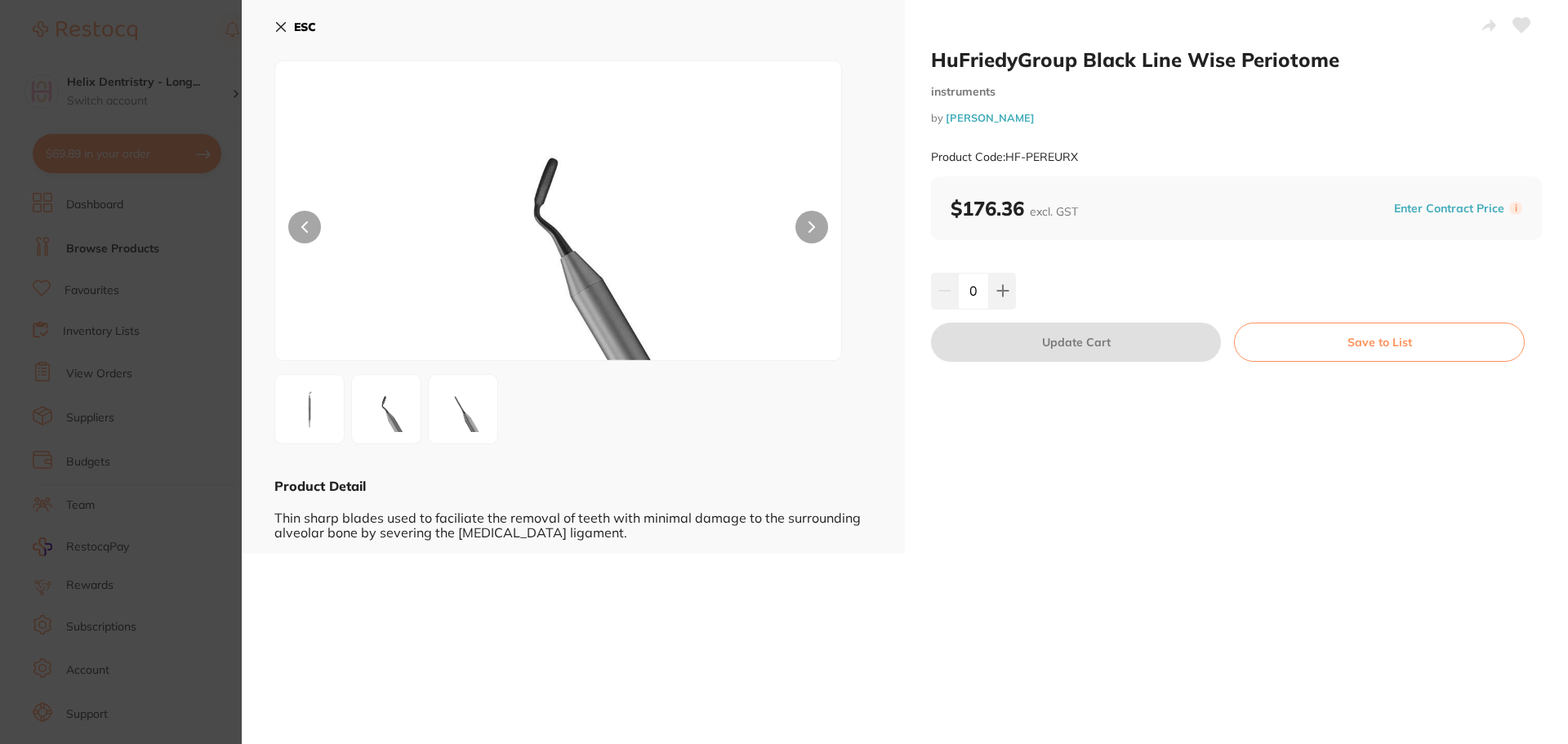
click at [448, 408] on img at bounding box center [462, 409] width 59 height 59
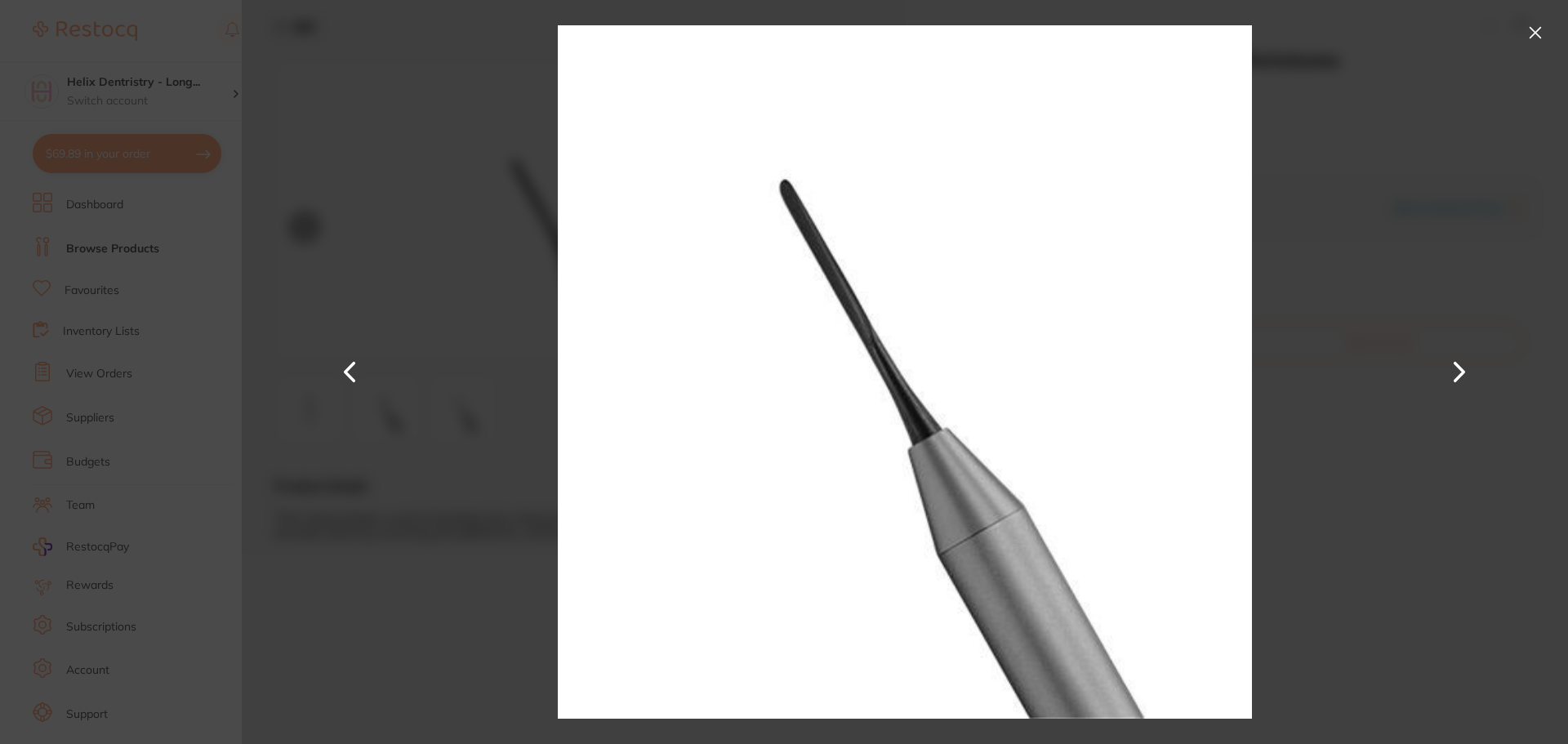
click at [1533, 20] on button at bounding box center [1536, 32] width 26 height 26
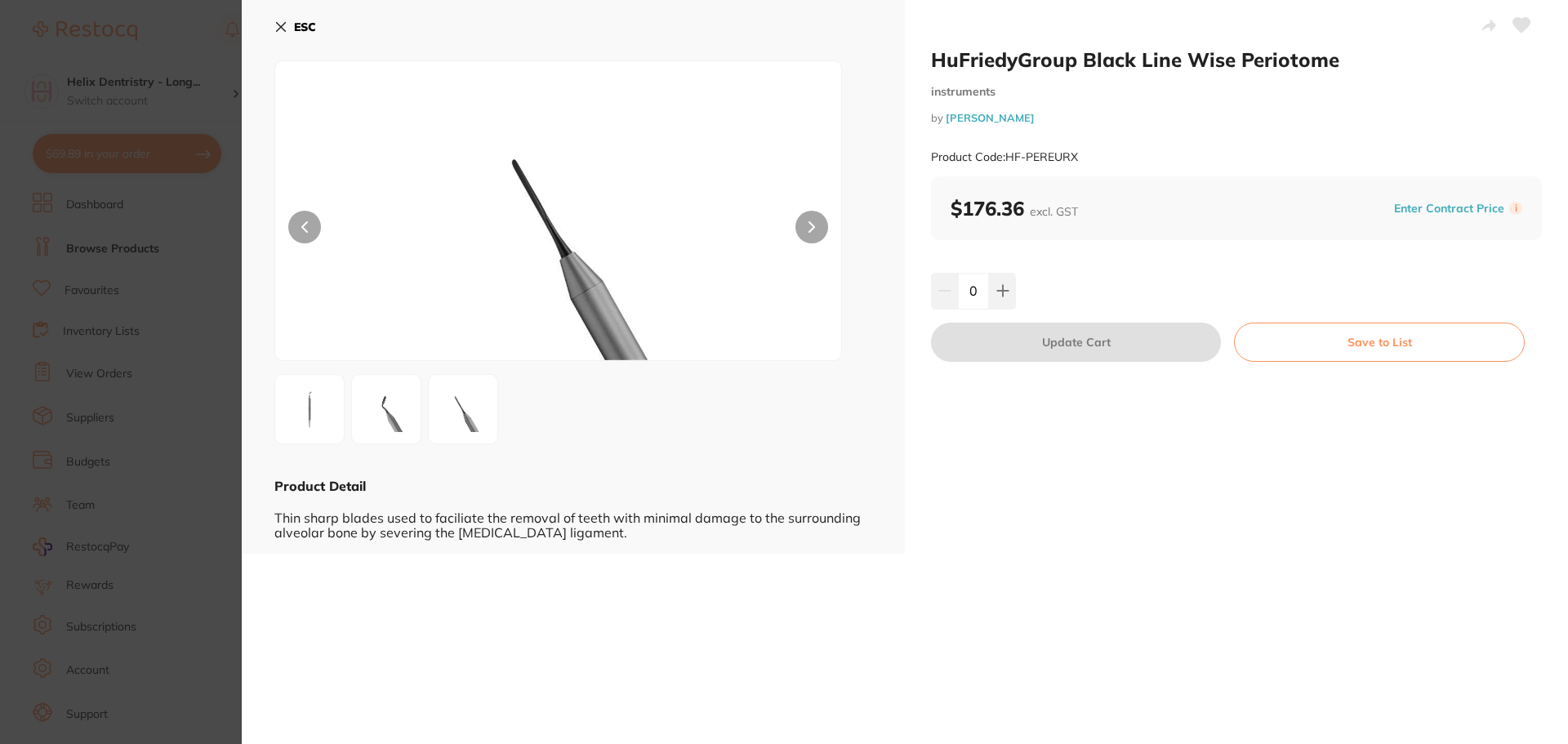
click at [127, 428] on section "HuFriedyGroup Black Line Wise Periotome instruments by [PERSON_NAME] Product Co…" at bounding box center [784, 372] width 1568 height 744
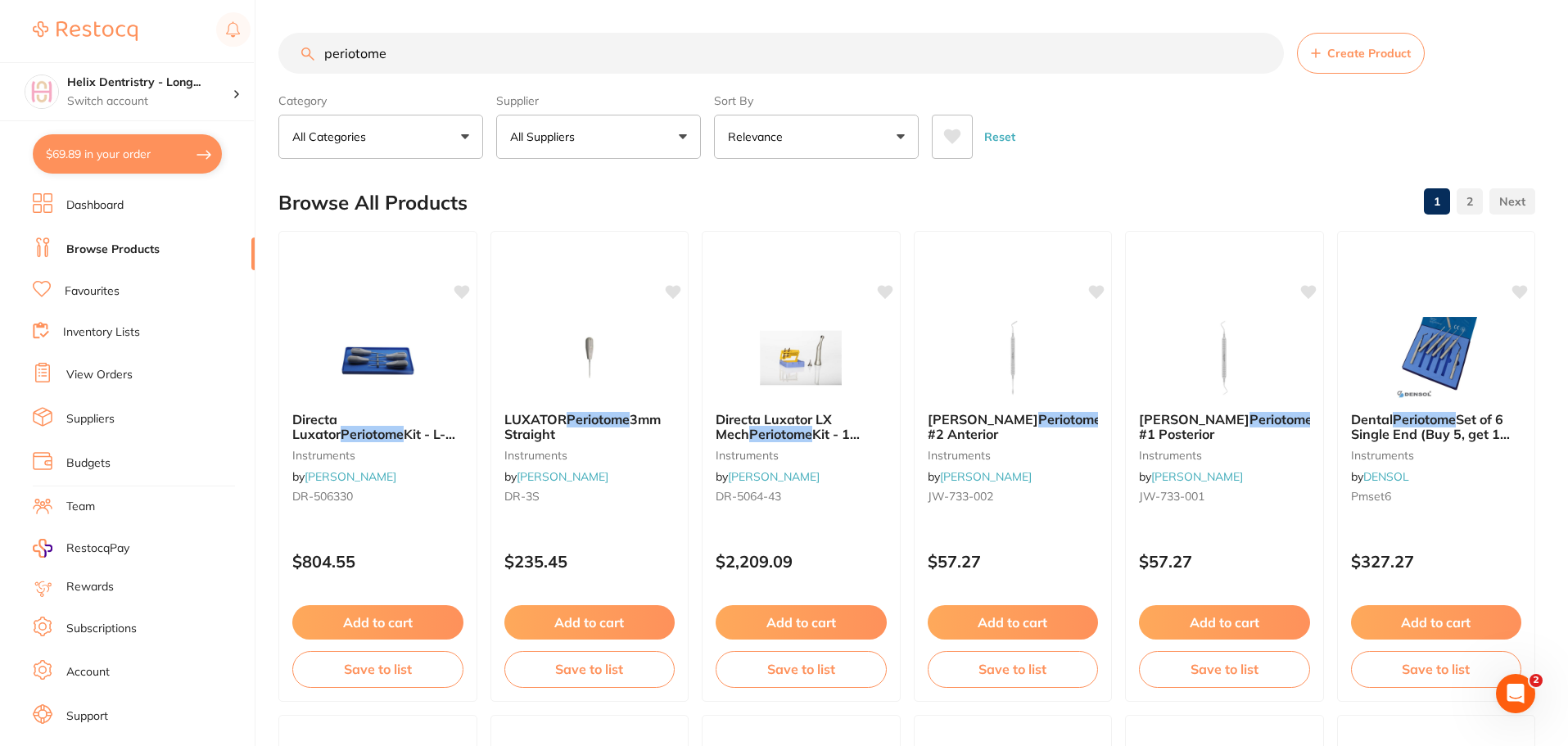
click at [413, 56] on input "periotome" at bounding box center [781, 53] width 1005 height 41
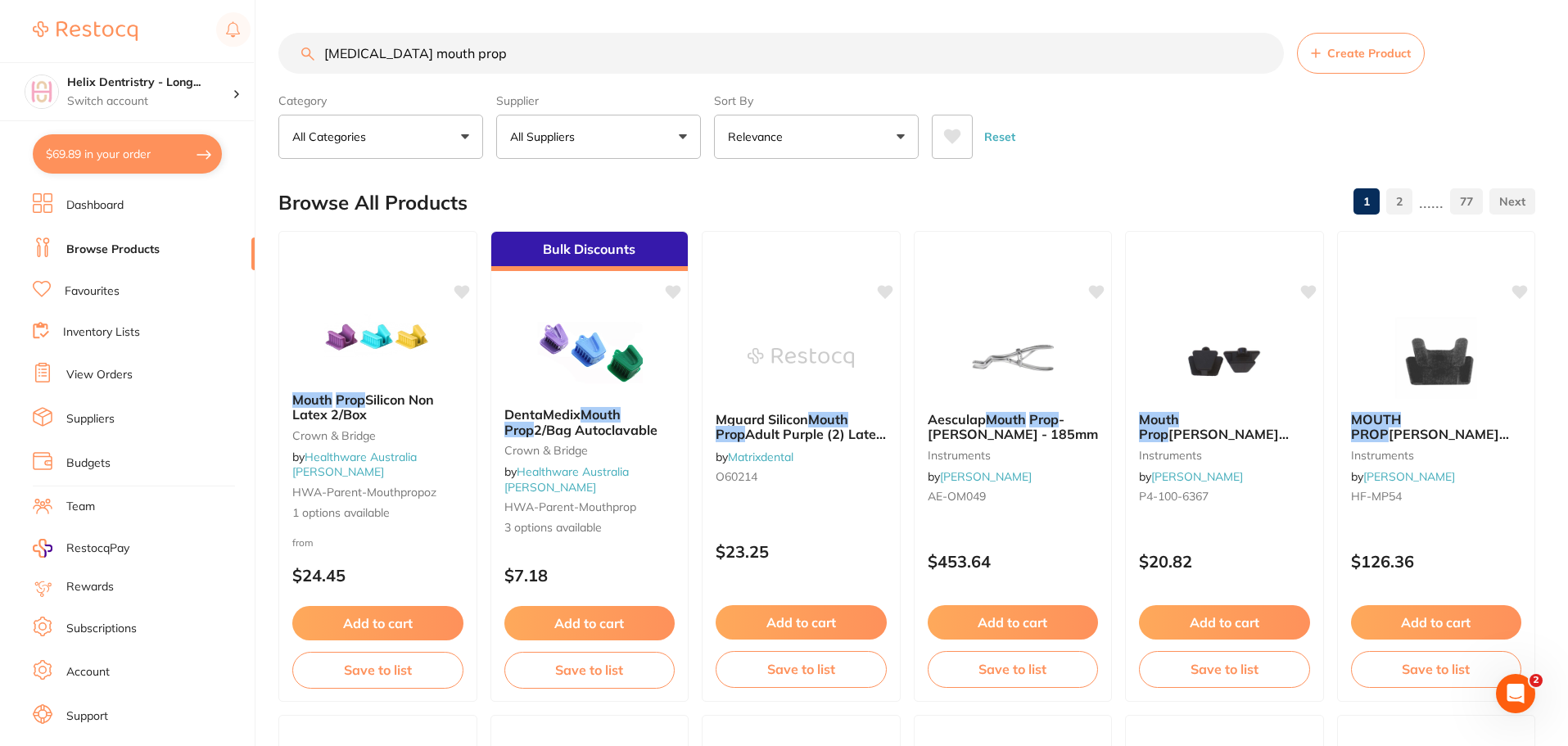
click at [510, 50] on input "[MEDICAL_DATA] mouth prop" at bounding box center [781, 53] width 1005 height 41
click at [504, 51] on input "[MEDICAL_DATA] mouth prop" at bounding box center [781, 53] width 1005 height 41
click at [504, 51] on input "[MEDICAL_DATA] mouth prop" at bounding box center [781, 53] width 1005 height 41
type input "w"
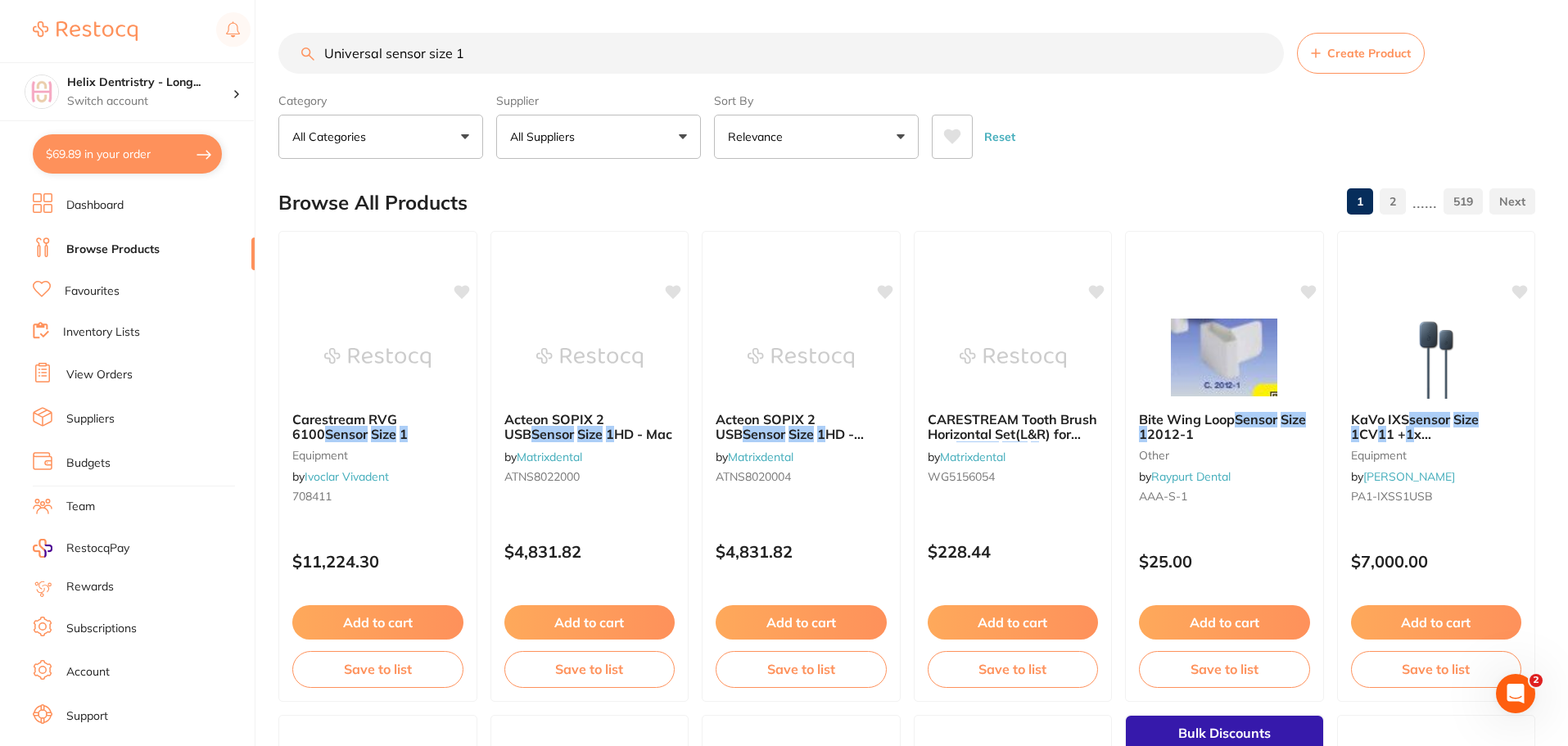
click at [423, 48] on input "Universal sensor size 1" at bounding box center [781, 53] width 1005 height 41
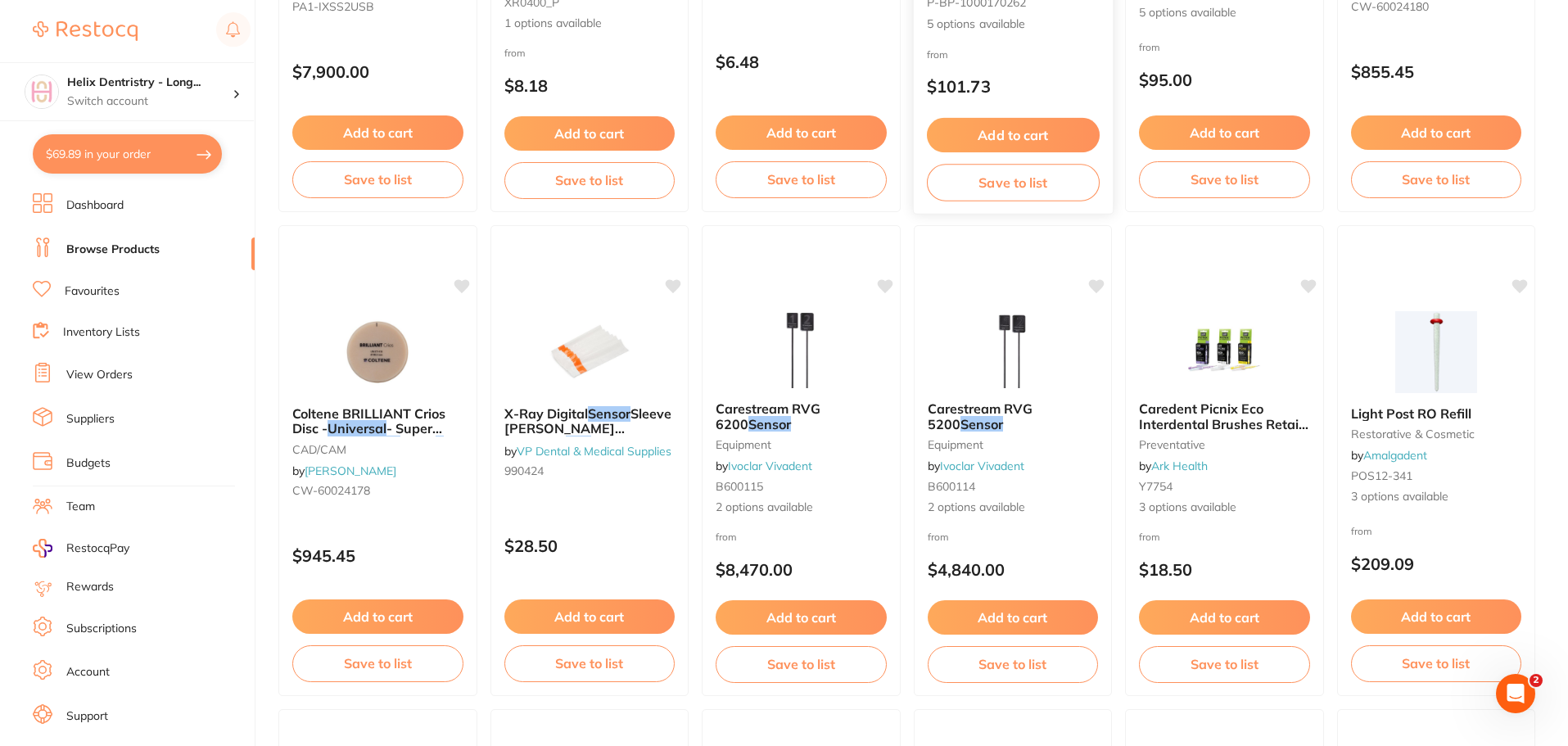
scroll to position [1720, 0]
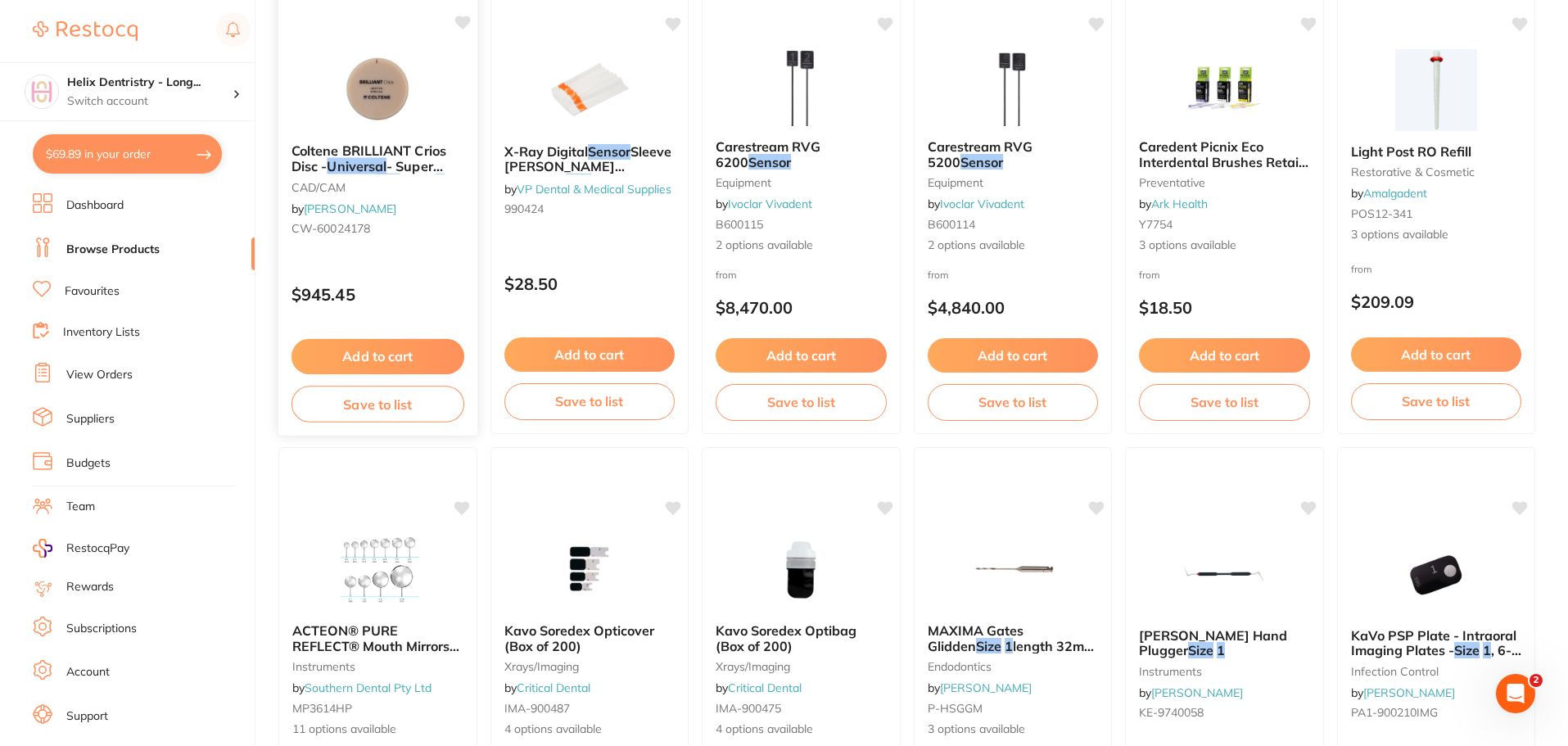
type input "Universal sensor holder size 1"
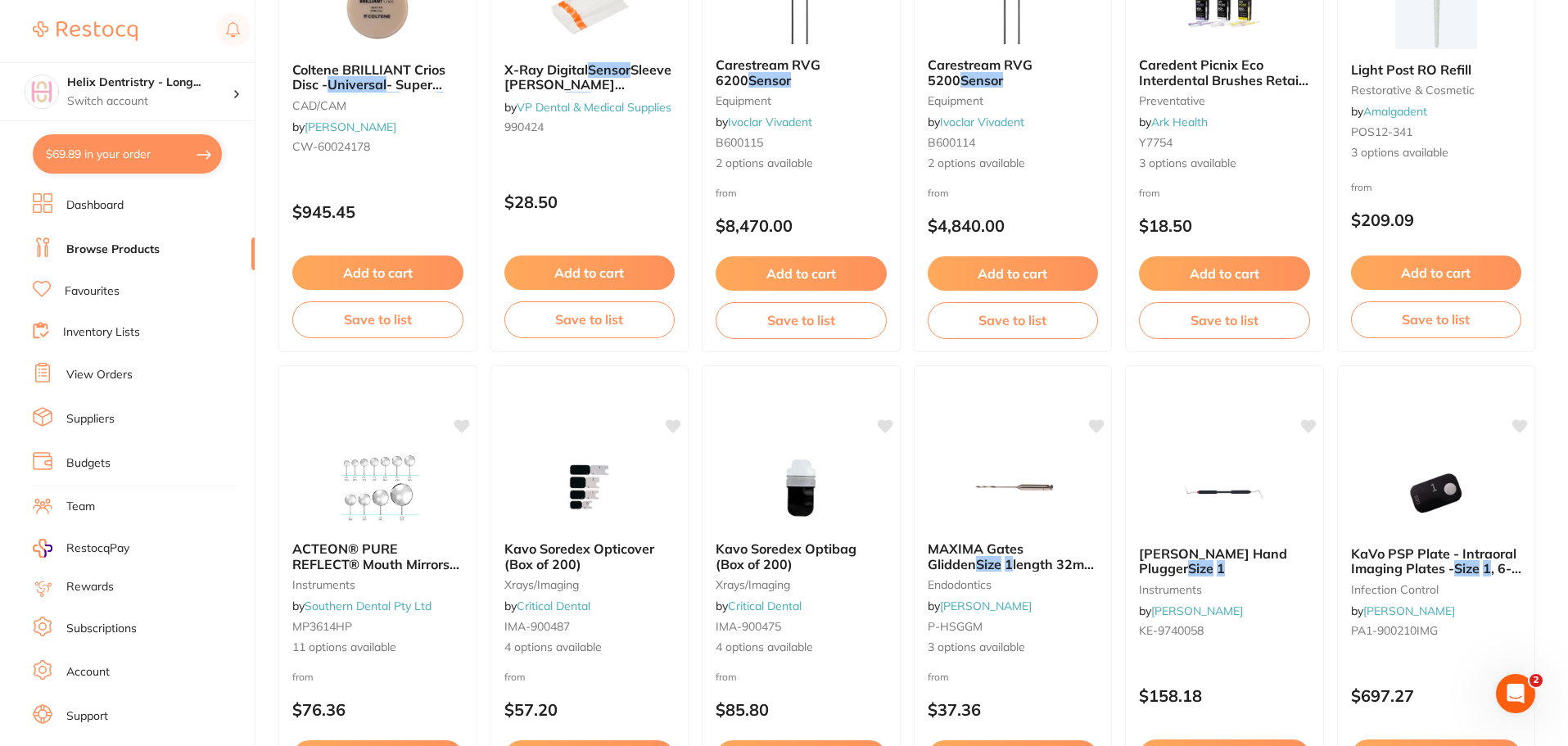
click at [166, 163] on button "$69.89 in your order" at bounding box center [127, 154] width 189 height 39
checkbox input "true"
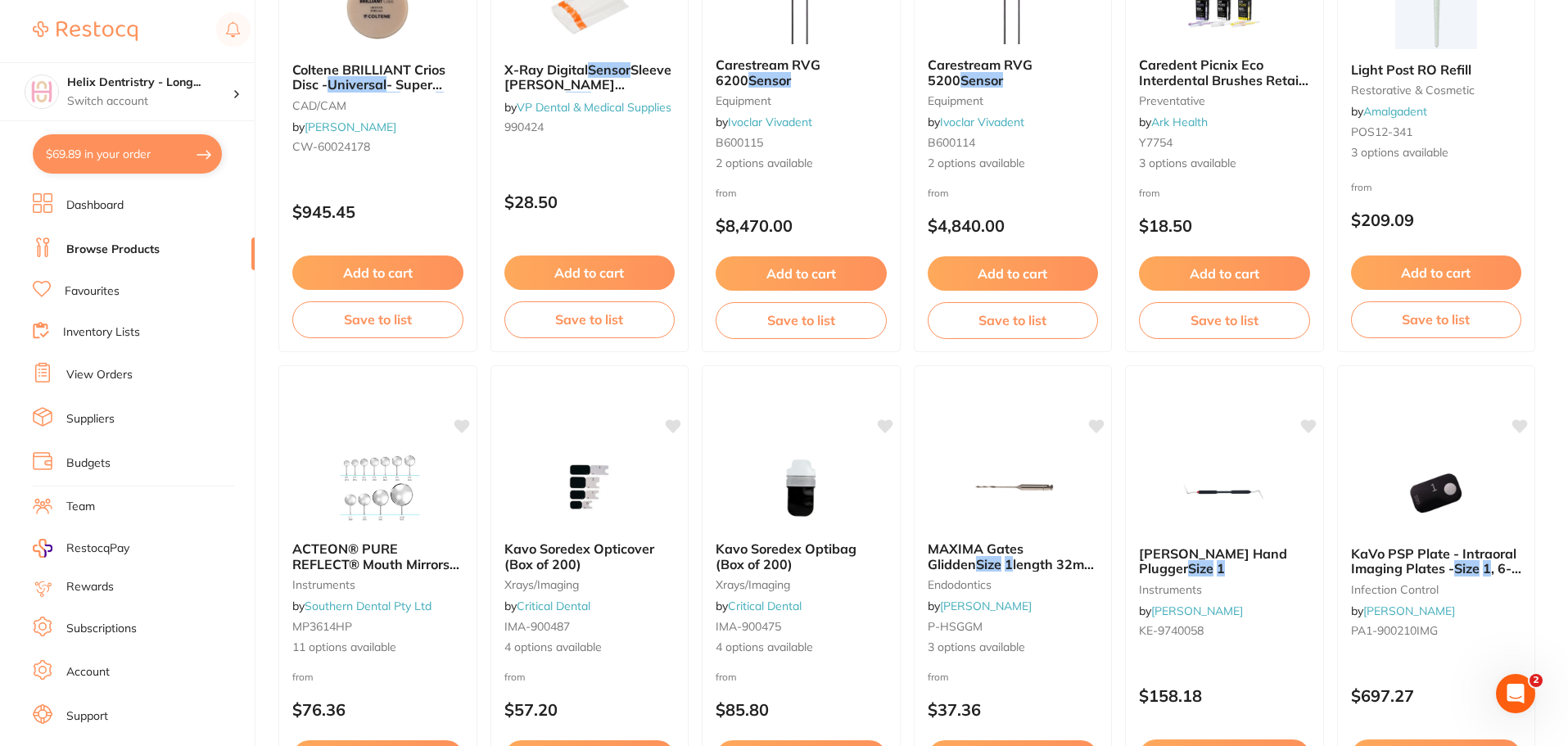
checkbox input "true"
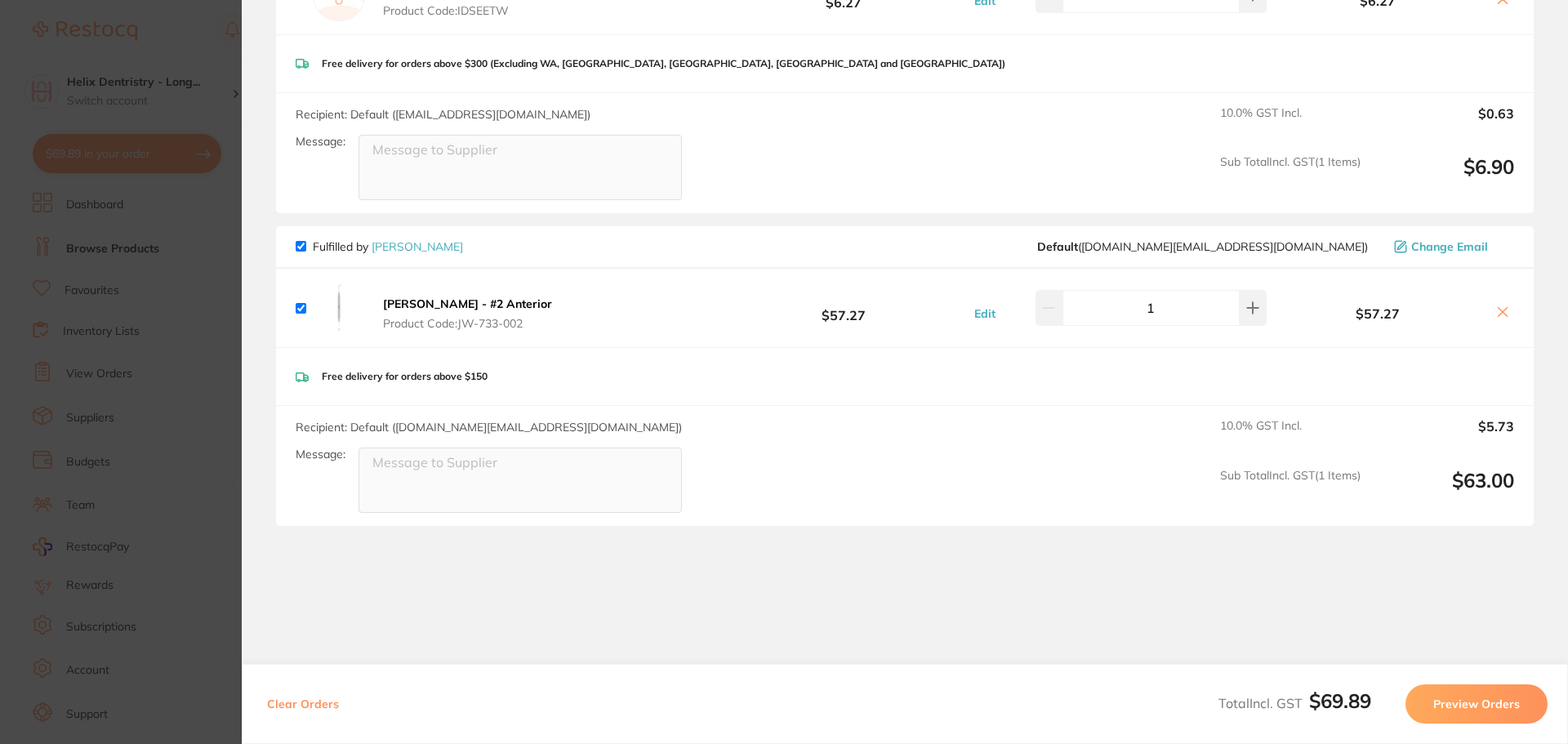
scroll to position [82, 0]
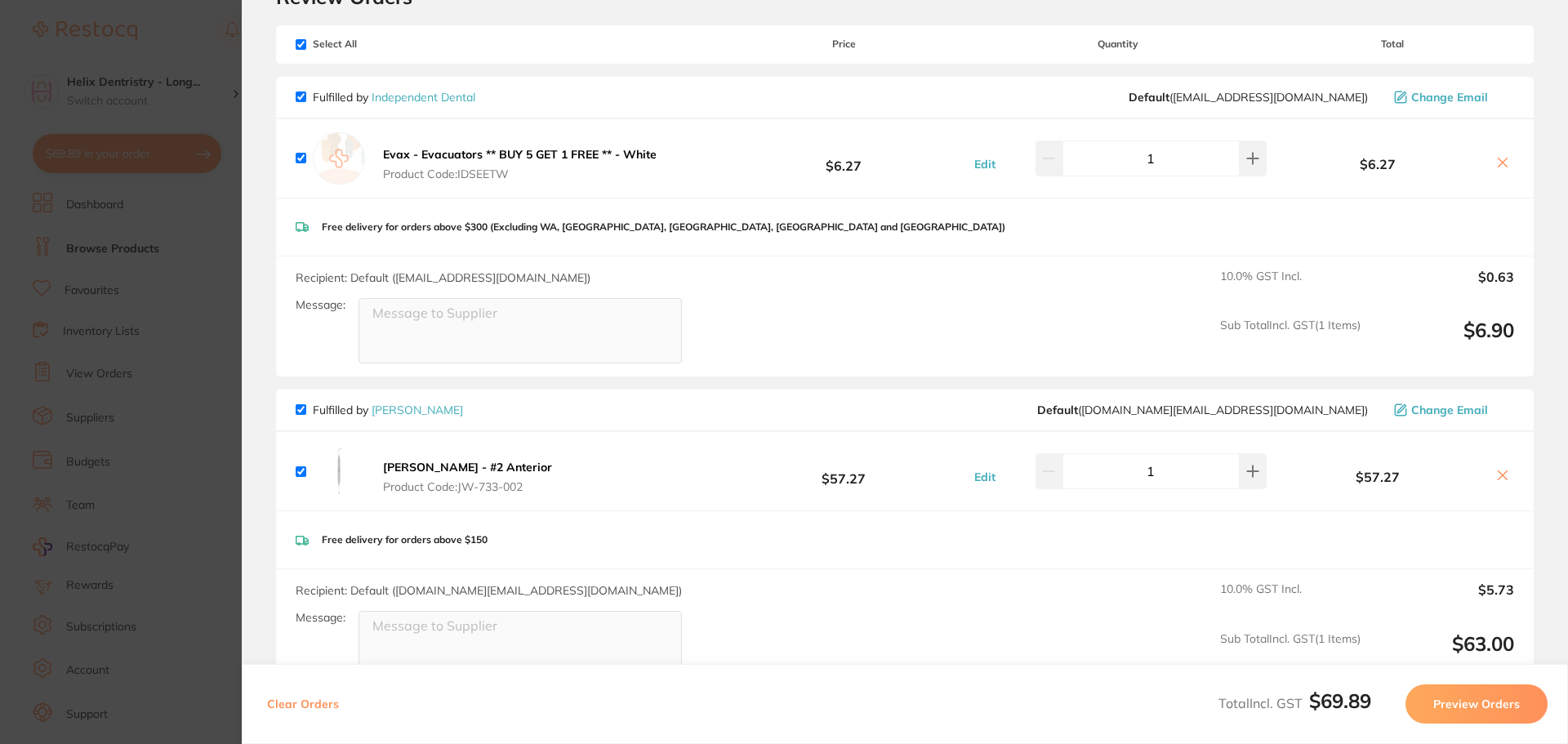
click at [491, 155] on b "Evax - Evacuators ** BUY 5 GET 1 FREE ** - White" at bounding box center [520, 154] width 274 height 15
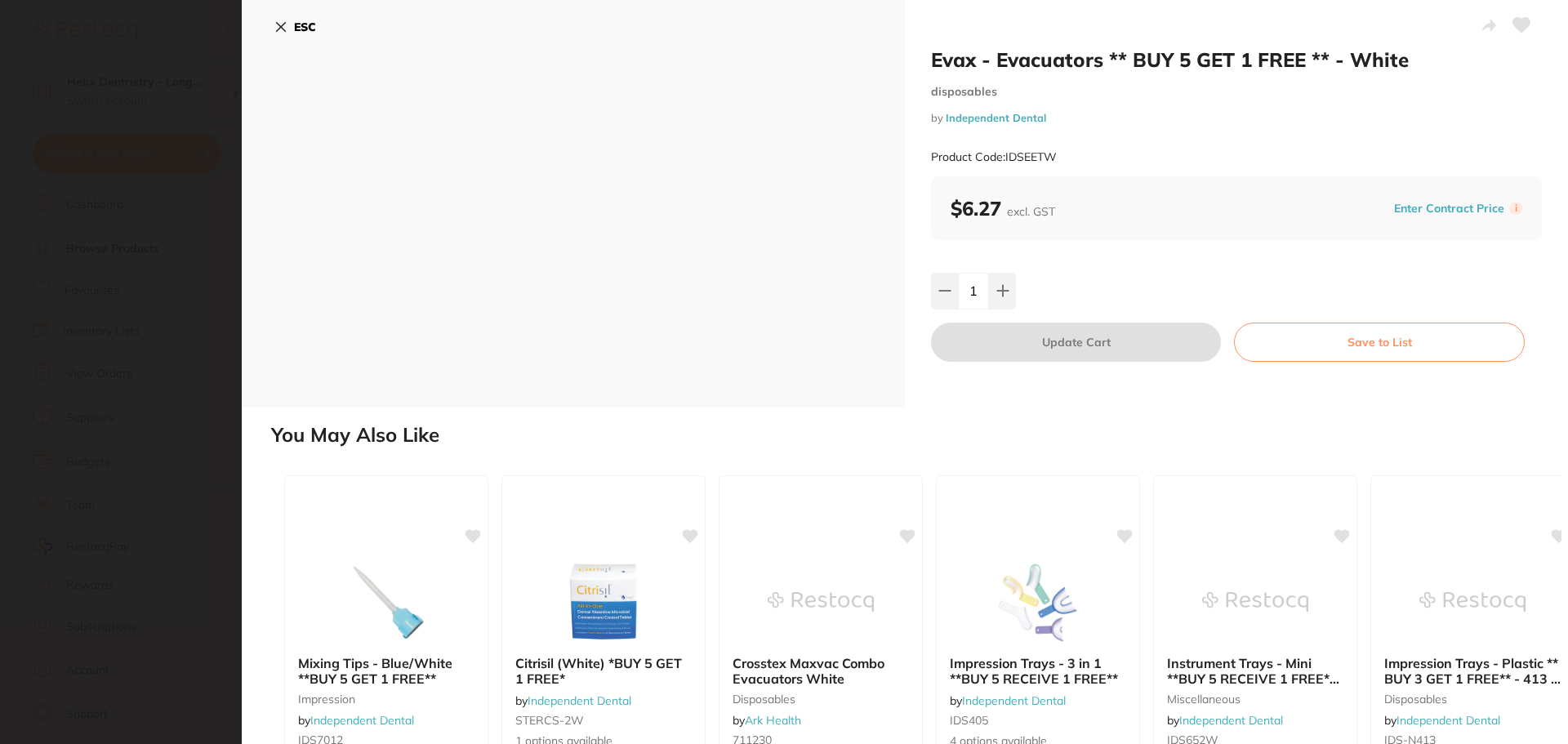
scroll to position [0, 0]
click at [171, 261] on section "Evax - Evacuators ** BUY 5 GET 1 FREE ** - White disposables by Independent Den…" at bounding box center [784, 372] width 1568 height 744
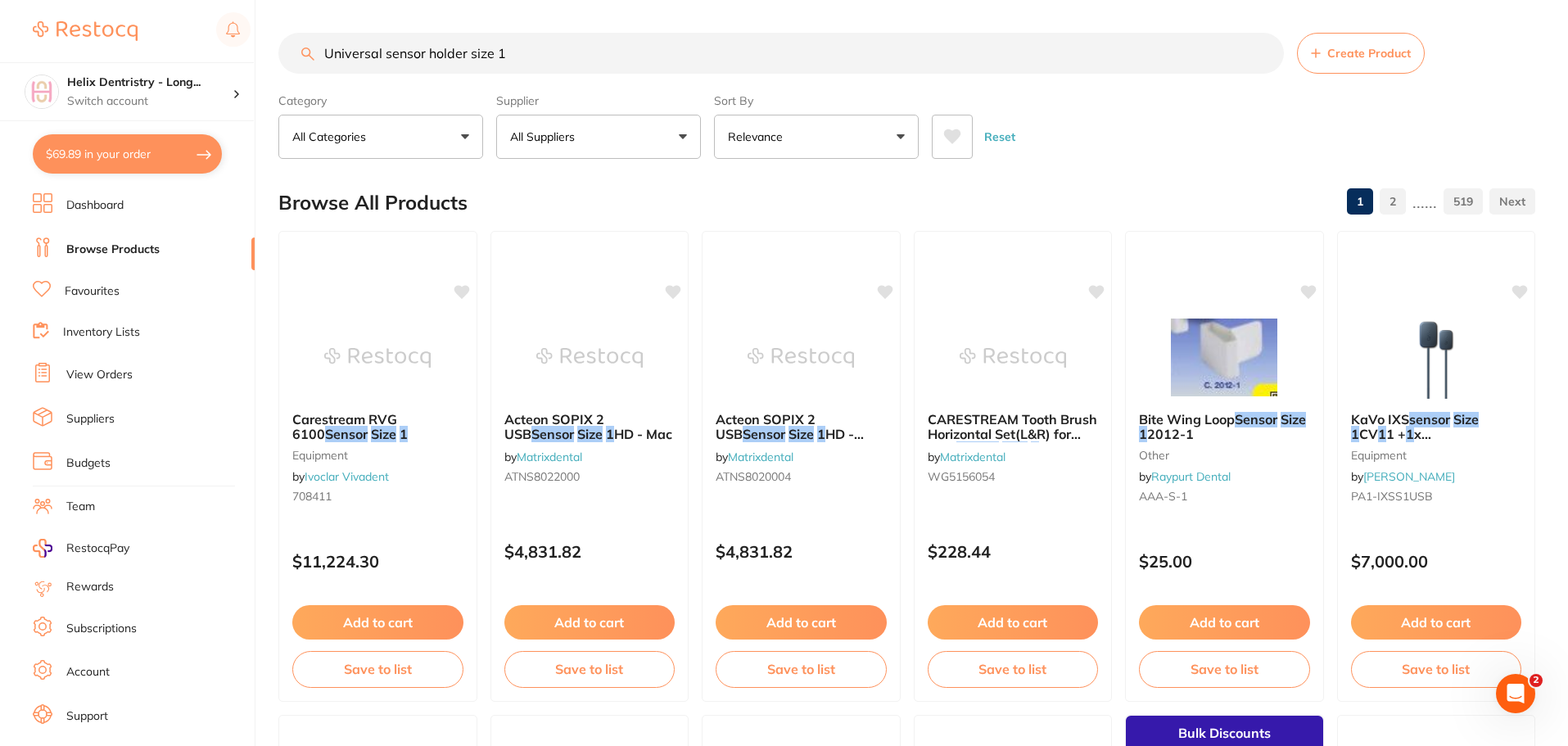
click at [567, 61] on input "Universal sensor holder size 1" at bounding box center [781, 53] width 1005 height 41
